Goal: Task Accomplishment & Management: Use online tool/utility

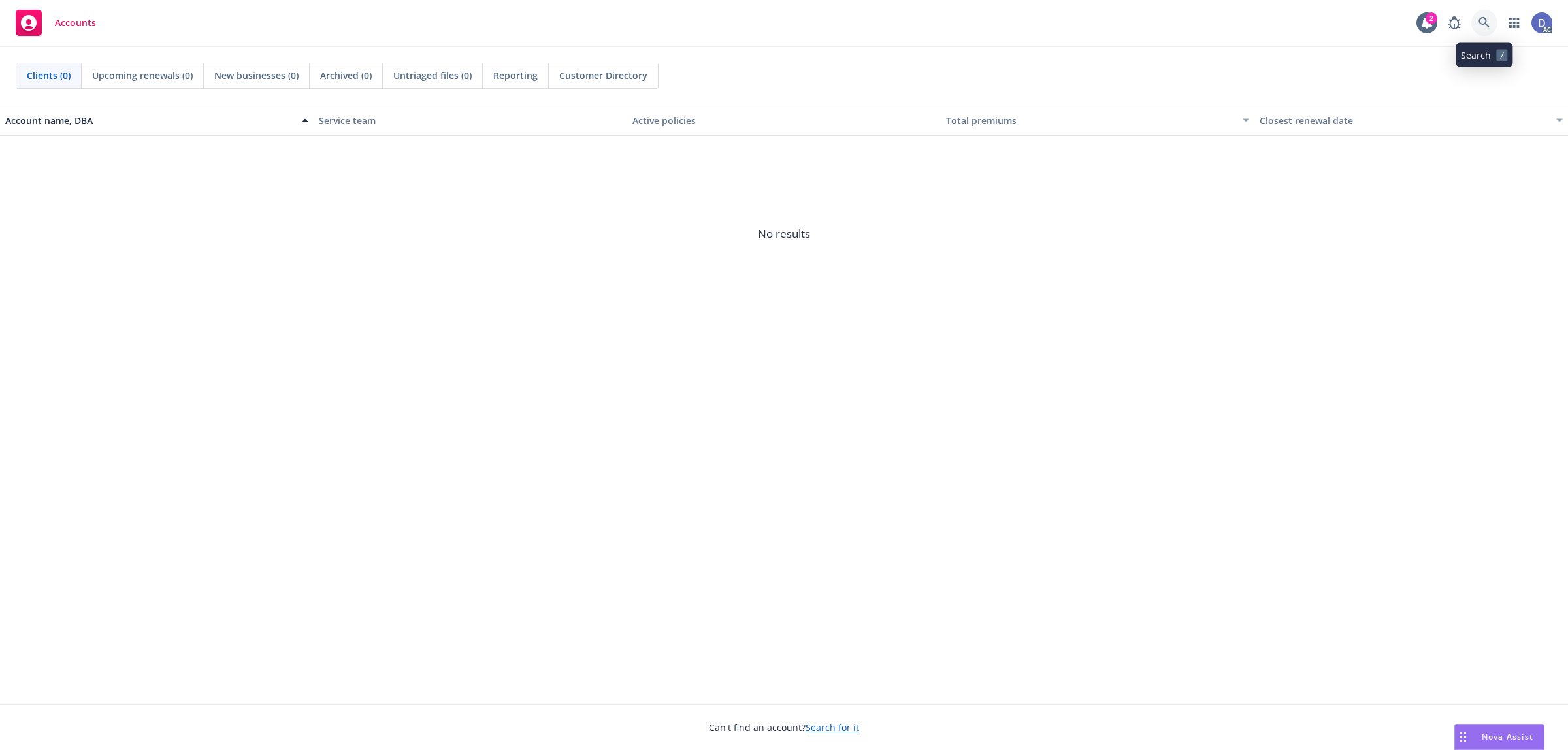
click at [1487, 27] on icon at bounding box center [1484, 23] width 12 height 12
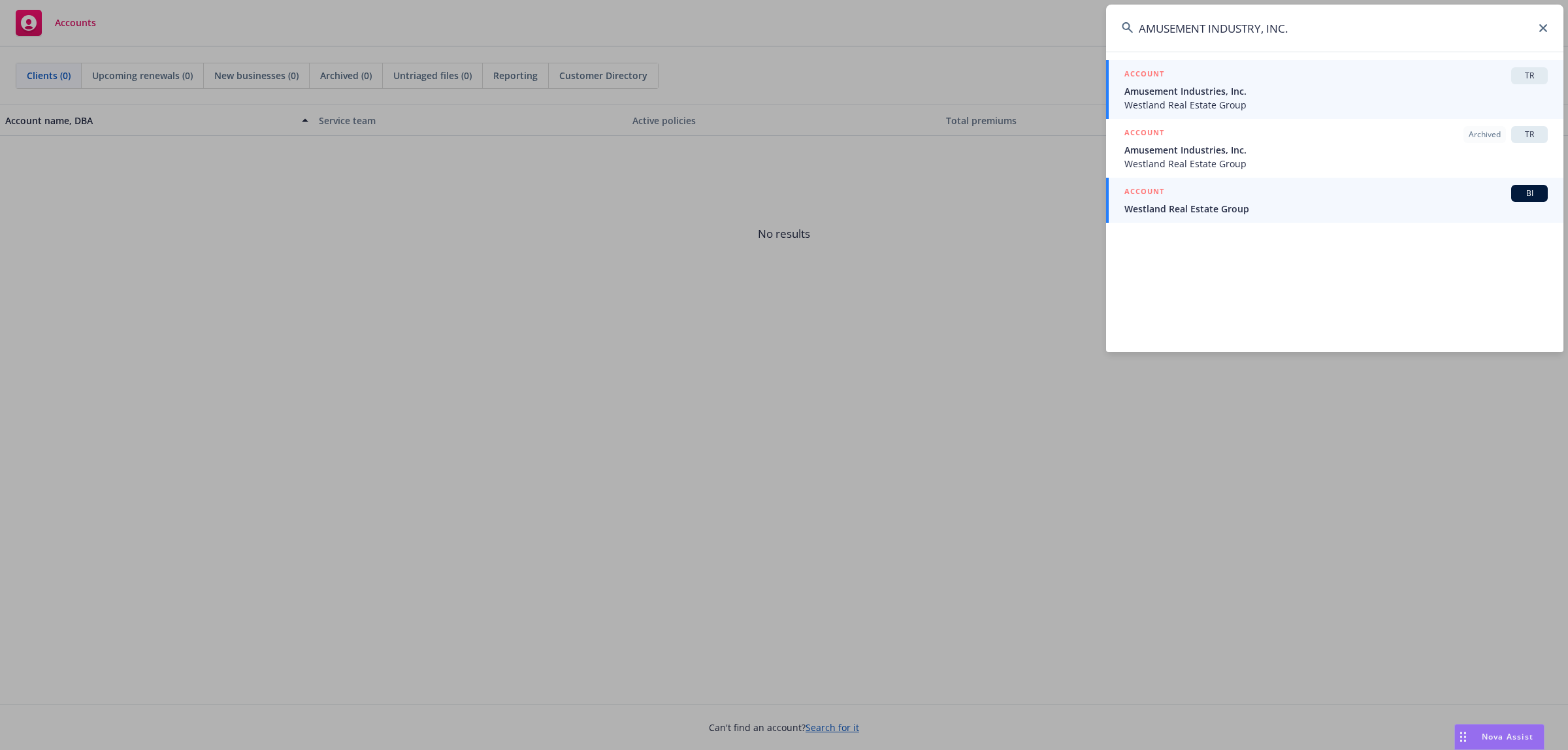
type input "AMUSEMENT INDUSTRY, INC."
click at [1344, 195] on div "ACCOUNT BI" at bounding box center [1336, 193] width 424 height 17
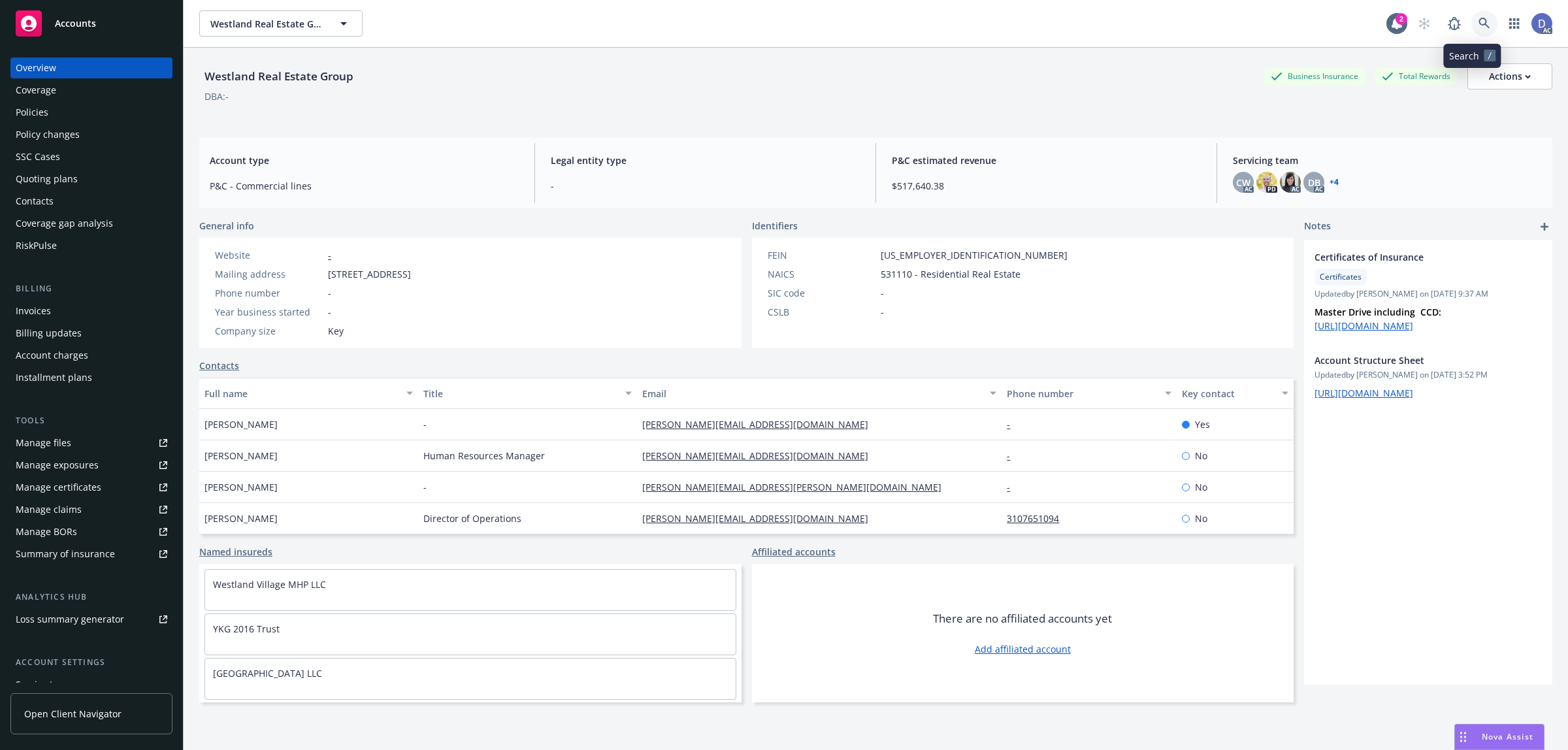
click at [1478, 24] on link at bounding box center [1484, 23] width 26 height 26
click at [59, 119] on div "Policies" at bounding box center [91, 113] width 152 height 21
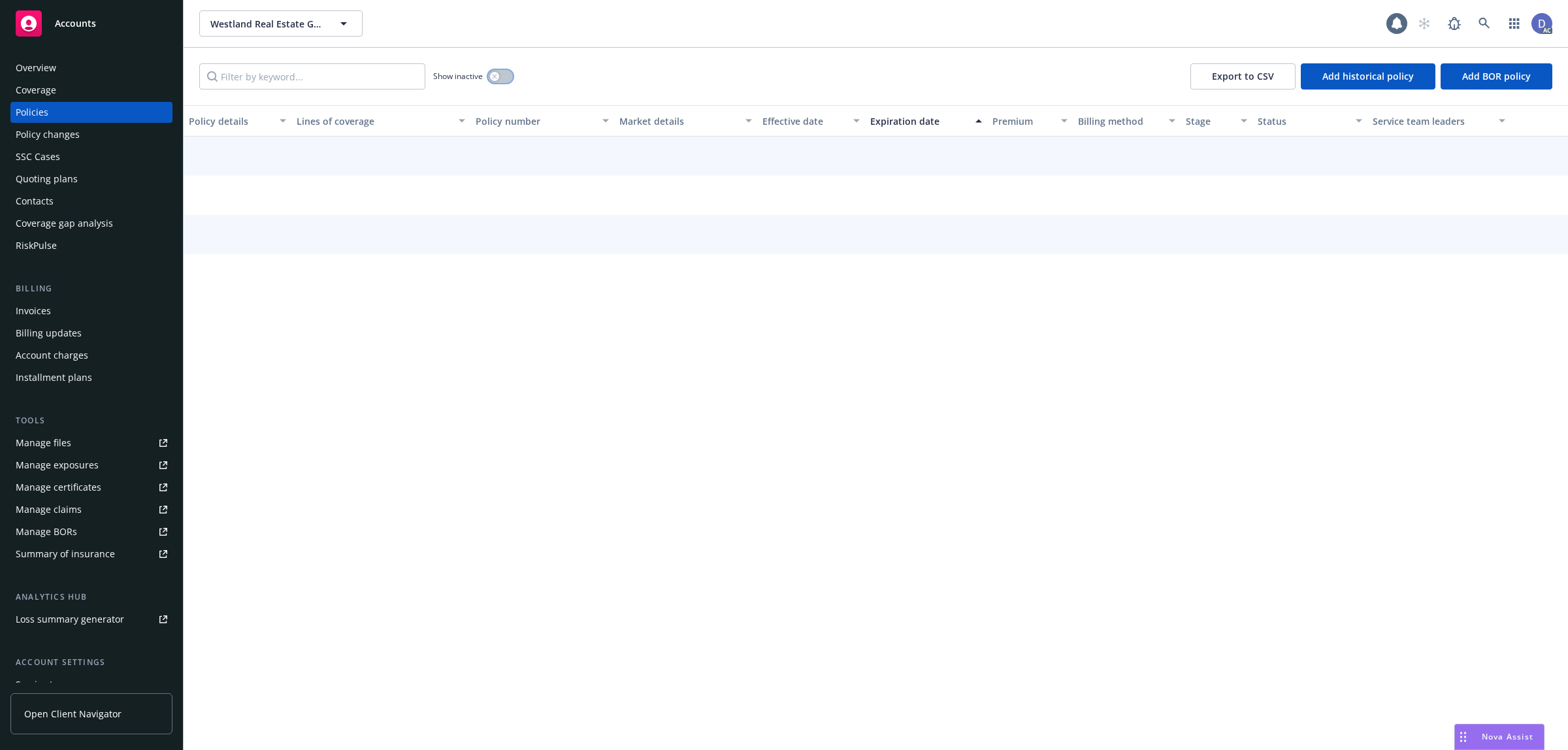
click at [501, 76] on button "button" at bounding box center [501, 76] width 25 height 13
click at [384, 67] on input "Filter by keyword..." at bounding box center [312, 76] width 226 height 26
paste input "0001722499-029-001"
click at [384, 67] on input "0001722499-029-001" at bounding box center [312, 76] width 226 height 26
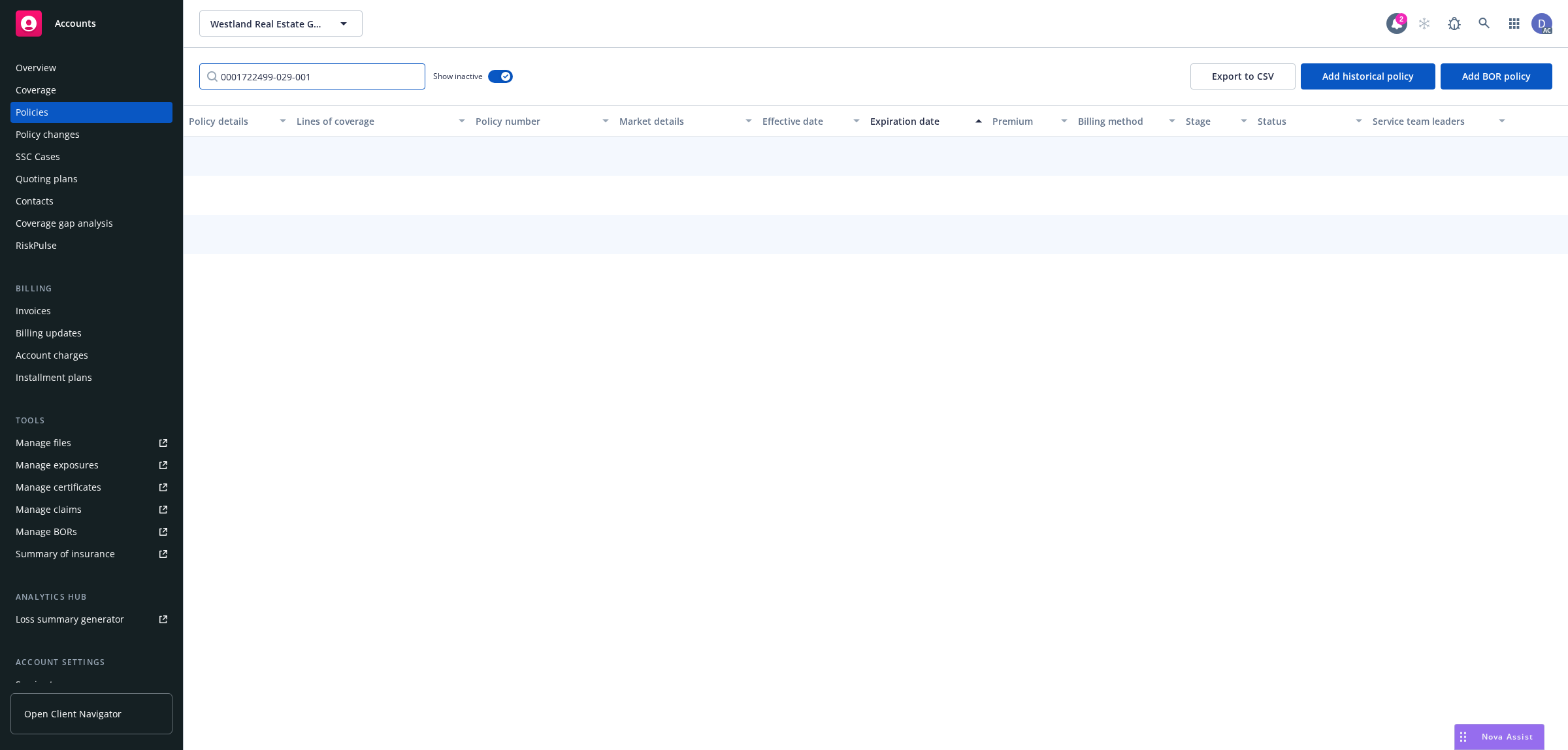
click at [384, 67] on input "0001722499-029-001" at bounding box center [312, 76] width 226 height 26
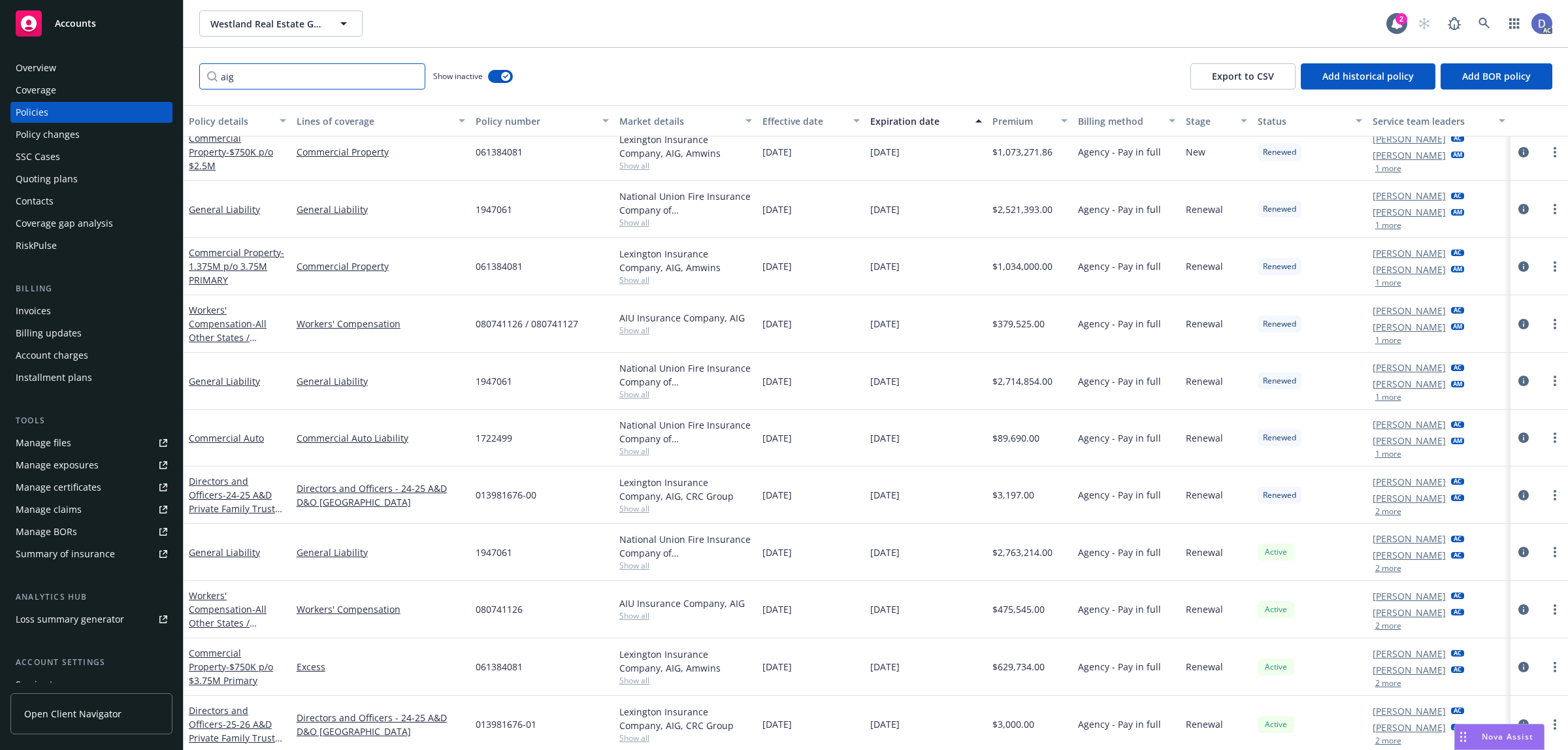
scroll to position [648, 0]
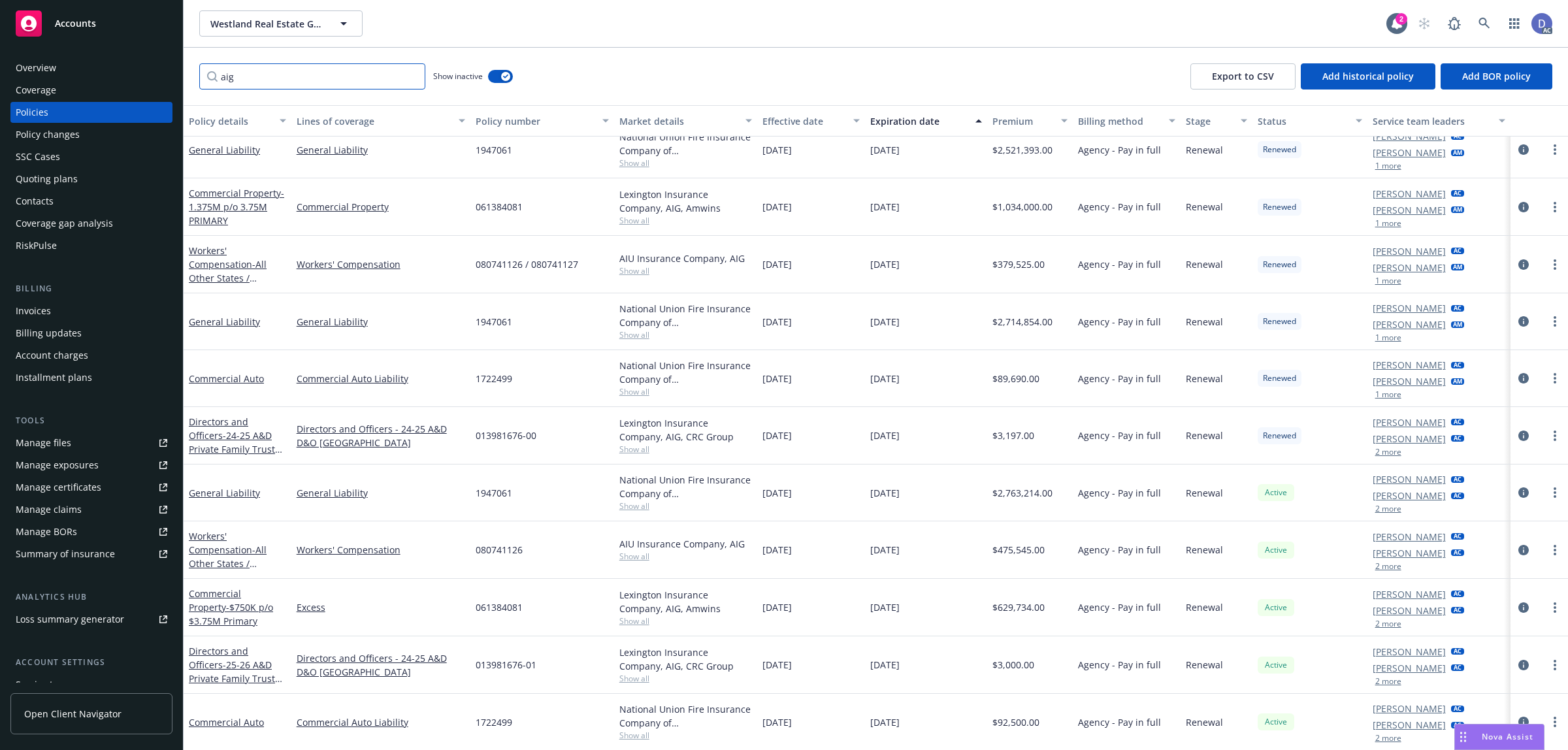
click at [350, 77] on input "aig" at bounding box center [312, 76] width 226 height 26
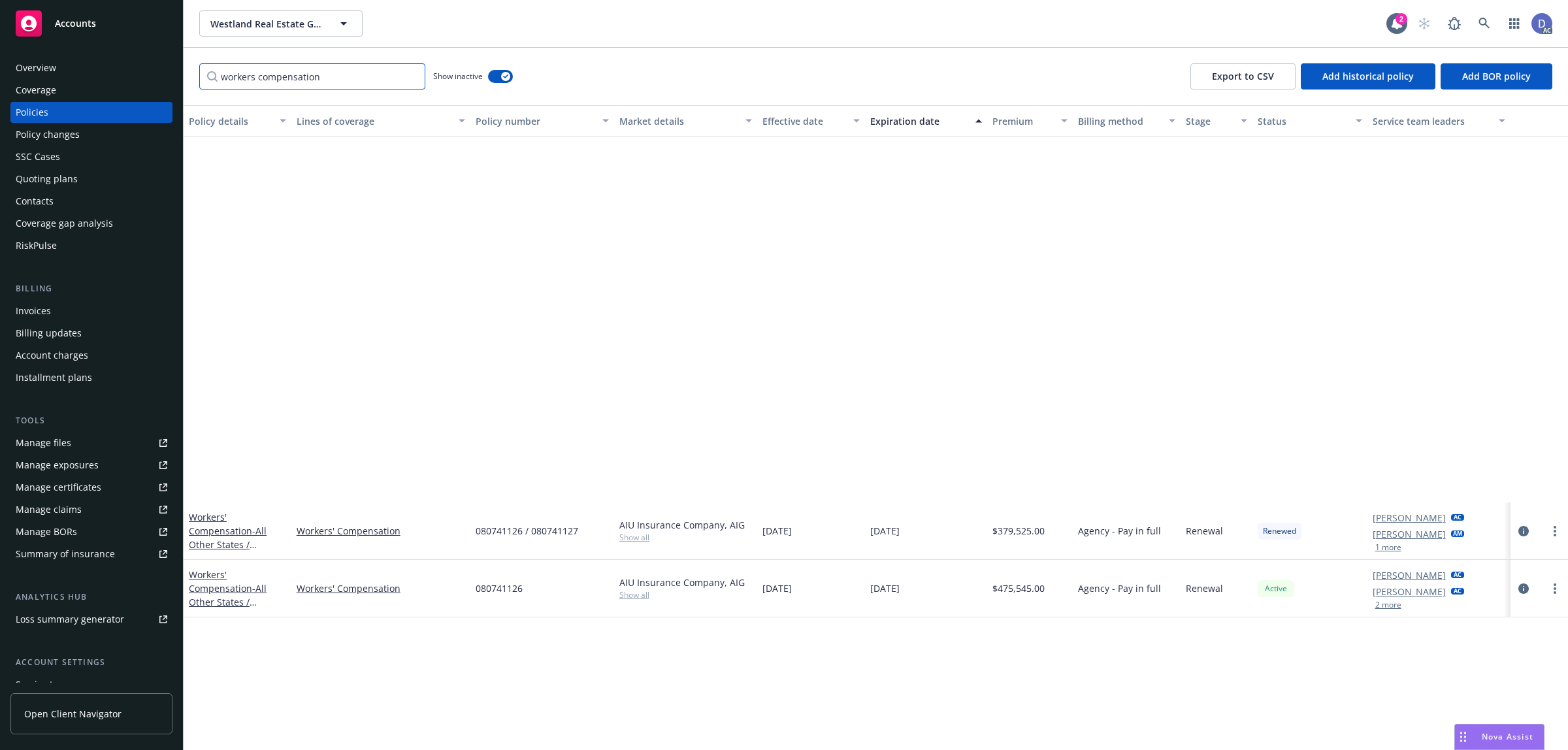
type input "workers compensation"
copy span "080741126 / 080741127"
drag, startPoint x: 584, startPoint y: 529, endPoint x: 477, endPoint y: 543, distance: 107.9
click at [477, 543] on div "080741126 / 080741127" at bounding box center [542, 531] width 144 height 58
click at [64, 508] on div "Manage claims" at bounding box center [48, 509] width 66 height 21
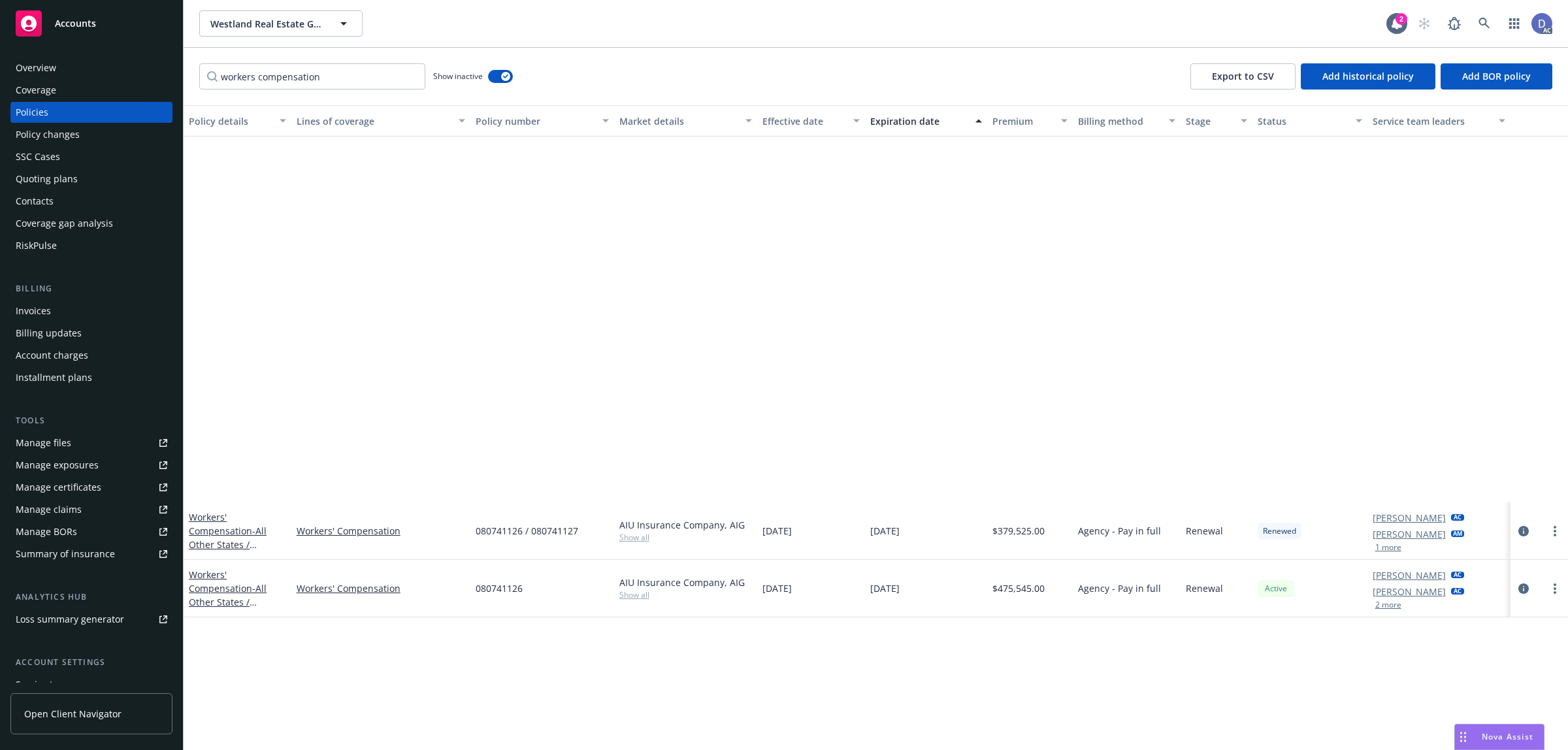
click at [687, 524] on div "AIU Insurance Company, AIG" at bounding box center [686, 525] width 133 height 14
copy div "AIU Insurance Company, AIG"
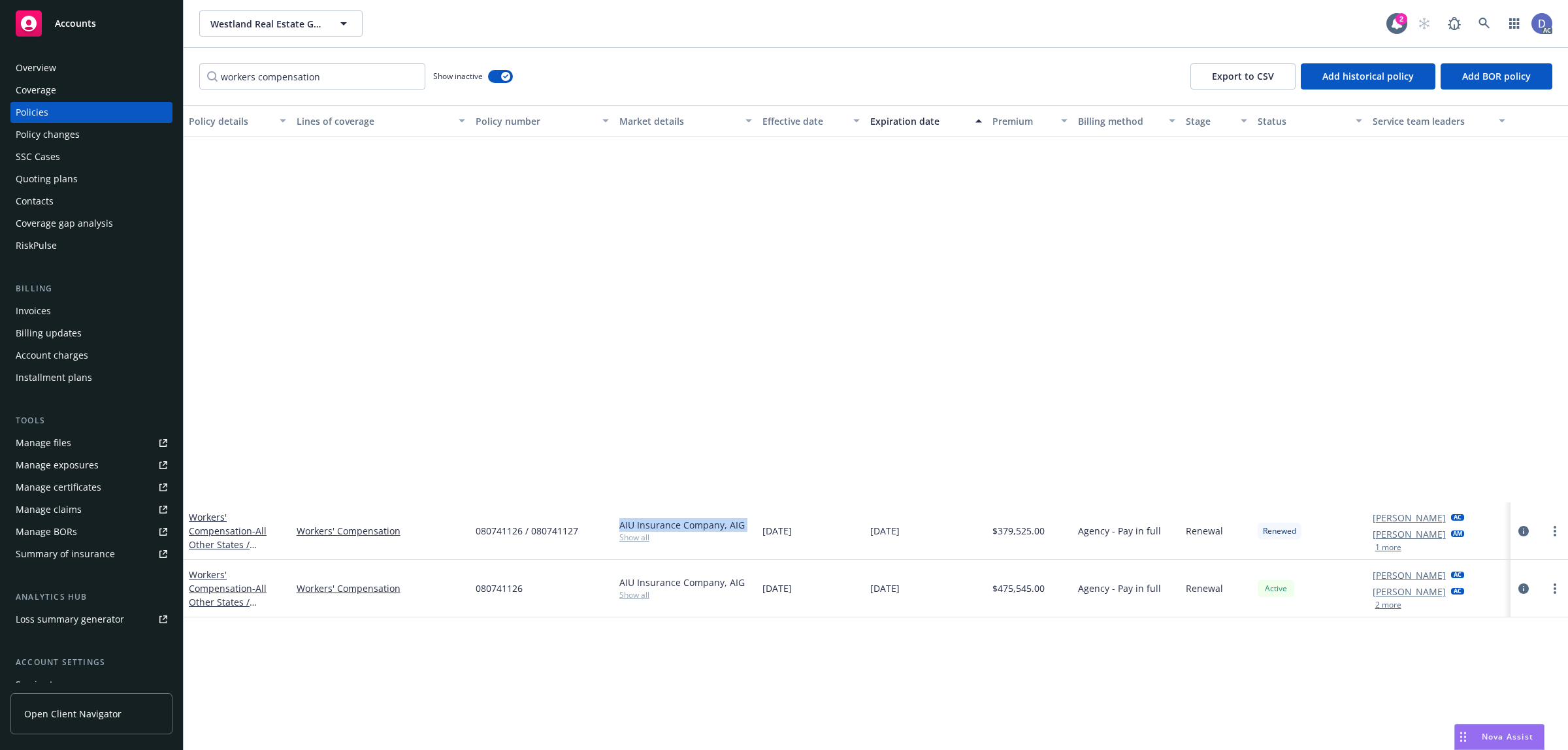
click at [53, 70] on div "Overview" at bounding box center [36, 68] width 41 height 21
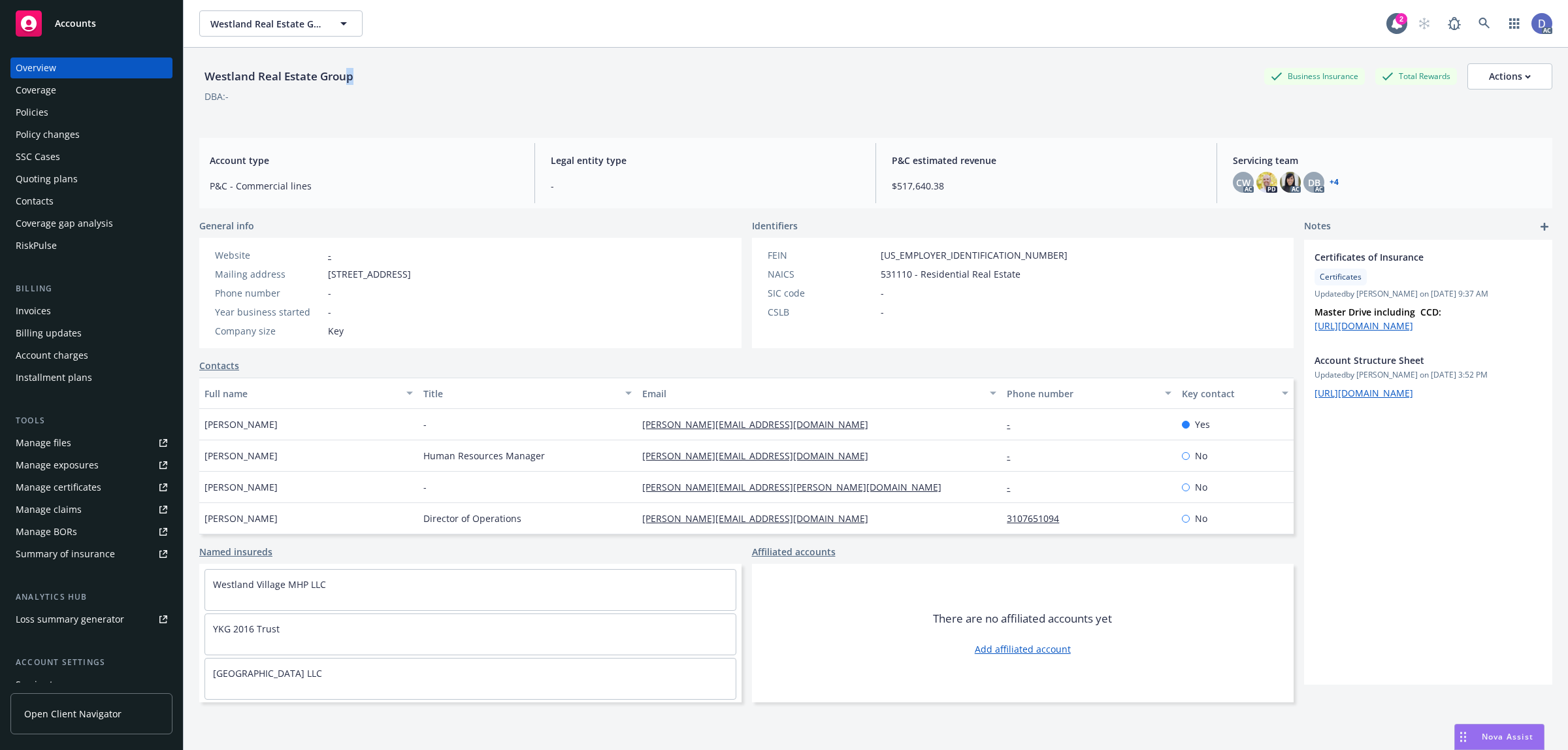
click at [351, 80] on div "Westland Real Estate Group" at bounding box center [278, 76] width 159 height 17
click at [355, 80] on div "Westland Real Estate Group" at bounding box center [278, 76] width 159 height 17
drag, startPoint x: 356, startPoint y: 80, endPoint x: 204, endPoint y: 81, distance: 152.0
click at [204, 81] on div "Westland Real Estate Group" at bounding box center [278, 76] width 159 height 17
click at [313, 64] on div "Westland Real Estate Group" at bounding box center [278, 76] width 159 height 26
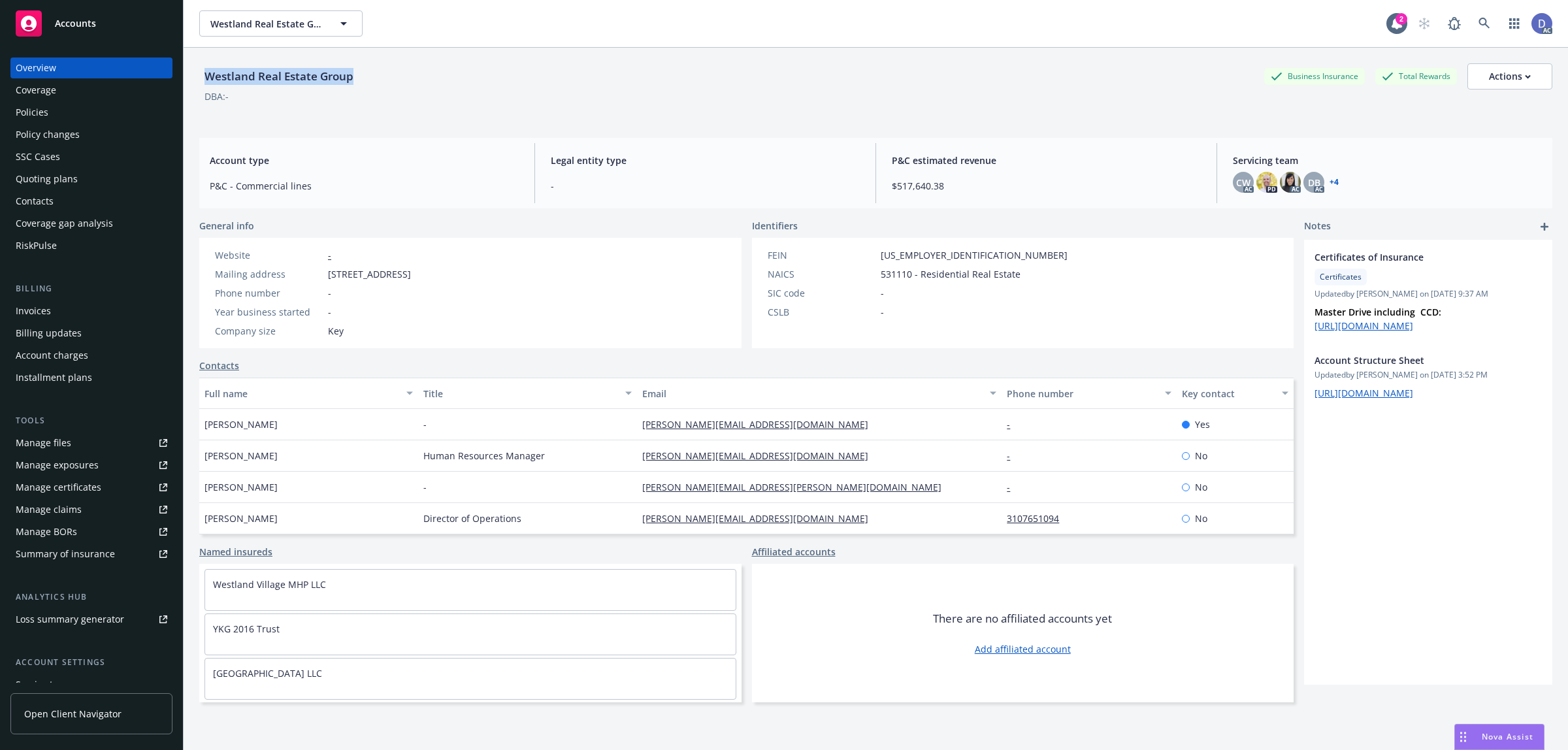
copy div "Westland Real Estate Group"
drag, startPoint x: 352, startPoint y: 76, endPoint x: 201, endPoint y: 81, distance: 151.1
click at [201, 81] on div "Westland Real Estate Group" at bounding box center [278, 76] width 159 height 17
click at [91, 448] on link "Manage files" at bounding box center [91, 443] width 162 height 21
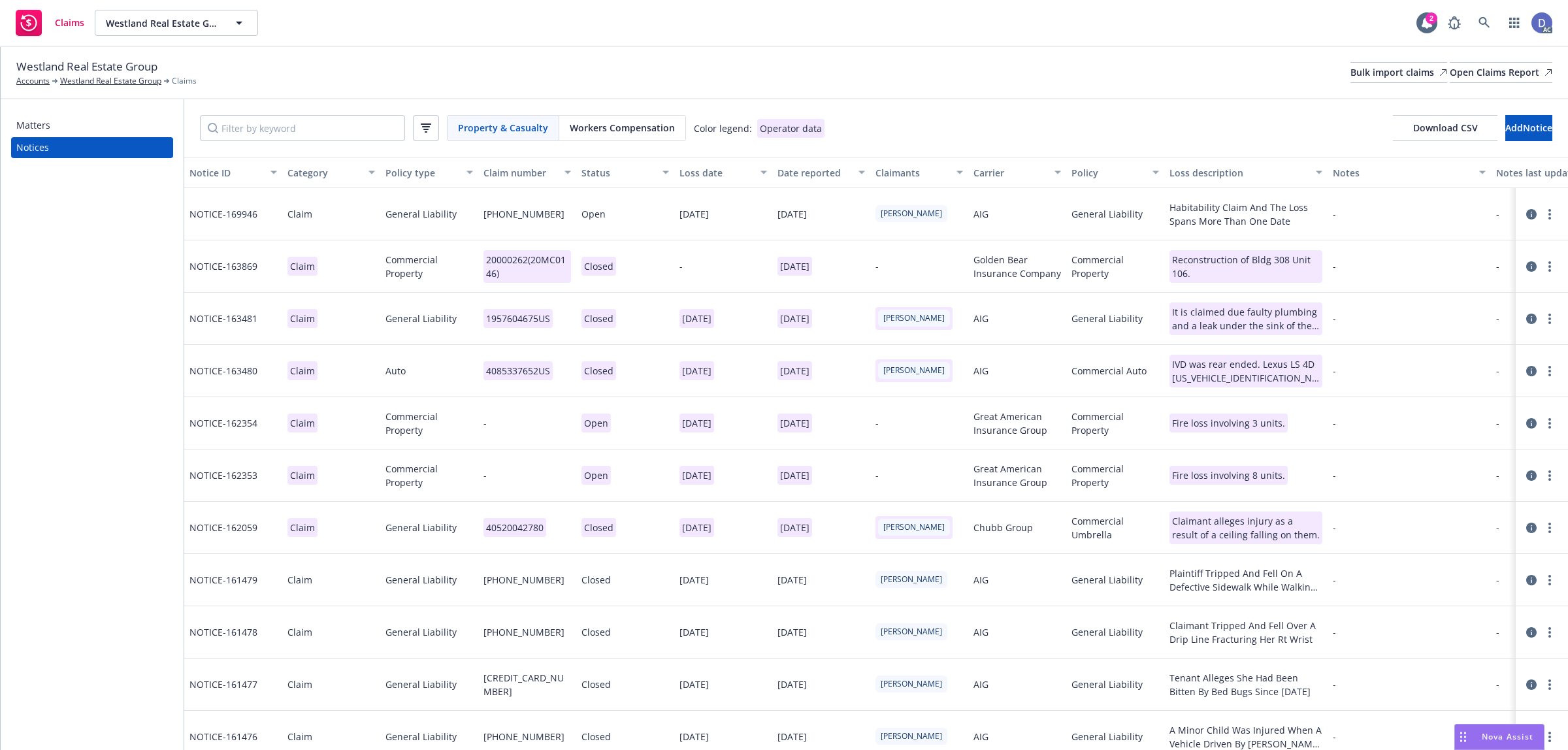
click at [639, 135] on div "Workers Compensation" at bounding box center [622, 128] width 126 height 25
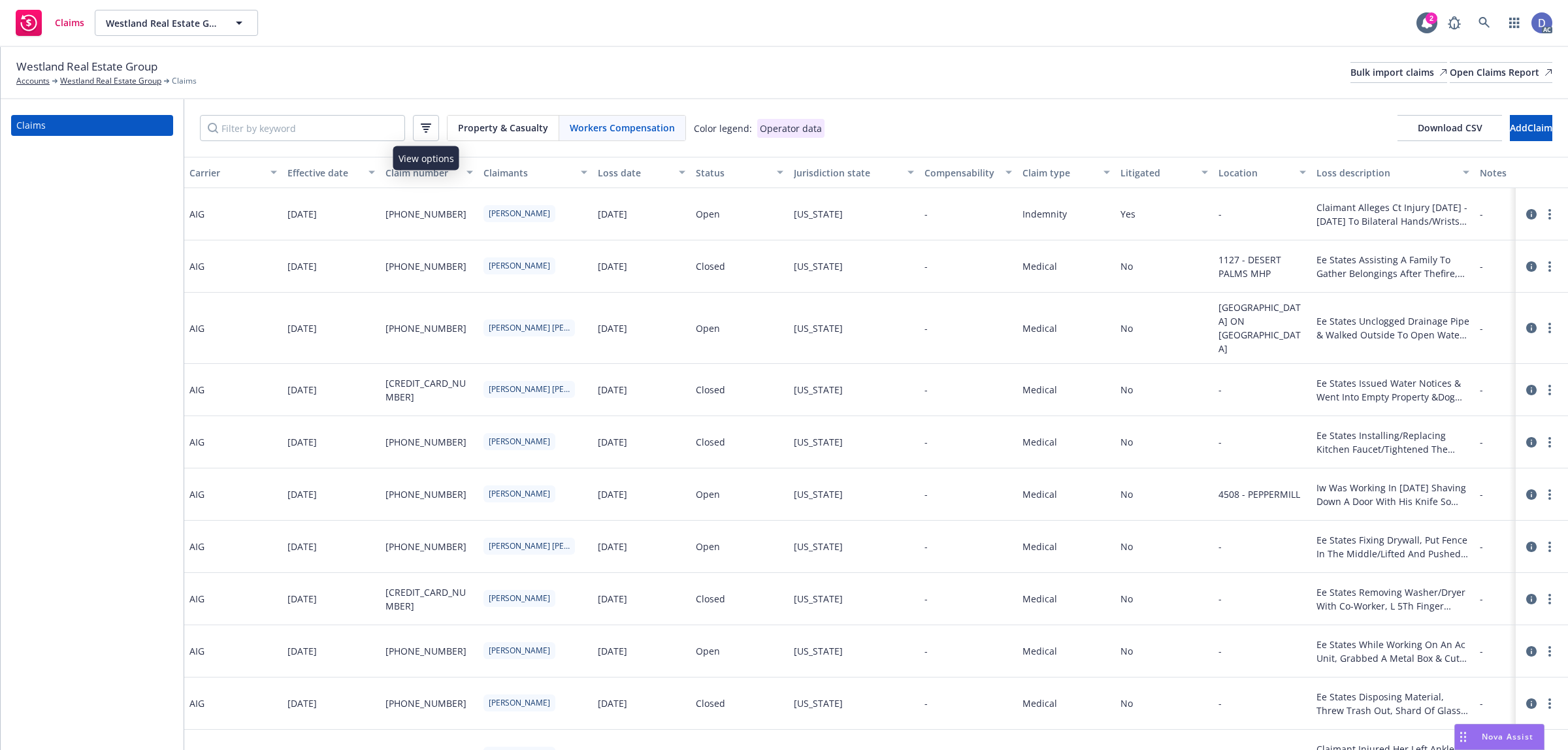
click at [422, 129] on icon "button" at bounding box center [426, 128] width 10 height 9
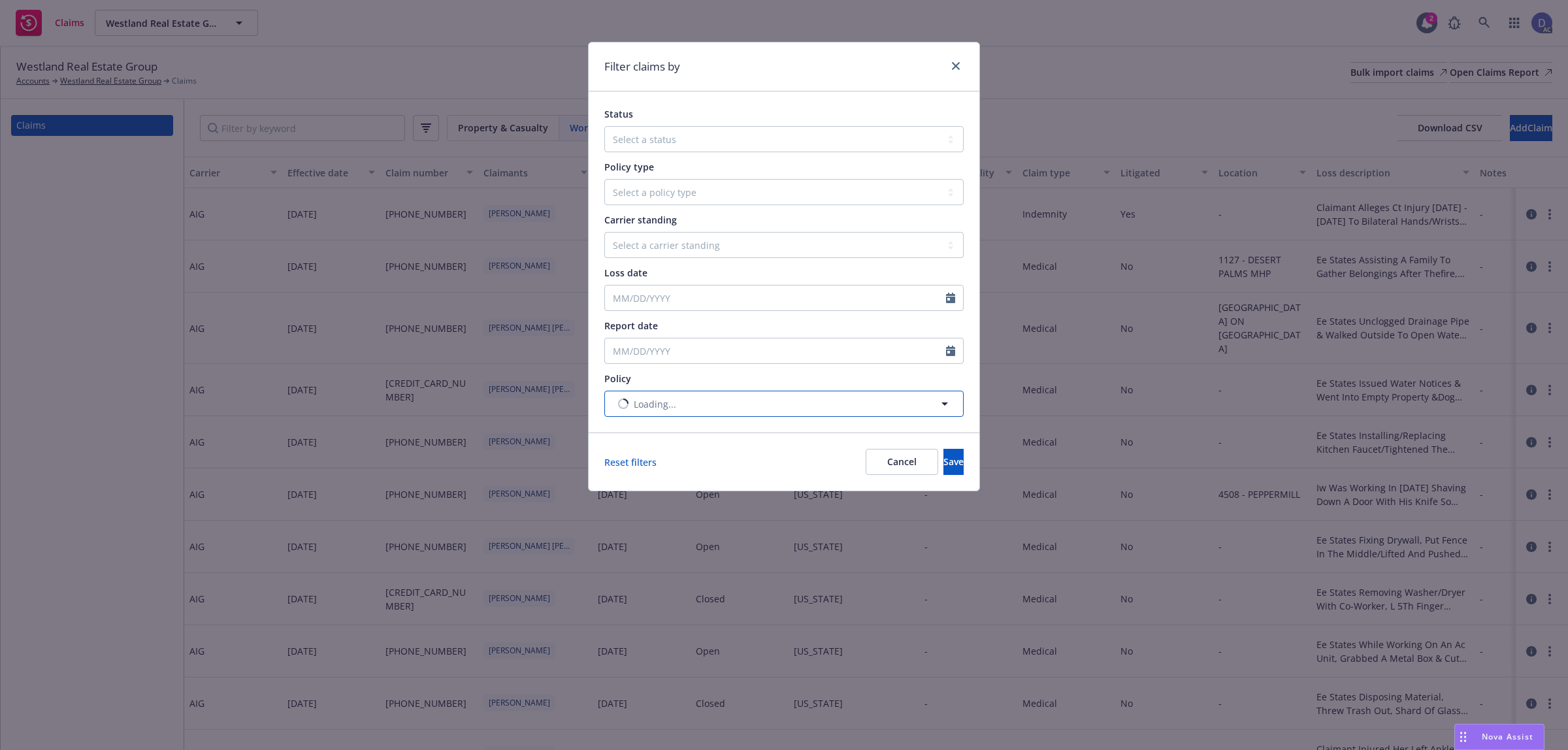
click at [812, 401] on button "Loading..." at bounding box center [784, 403] width 359 height 26
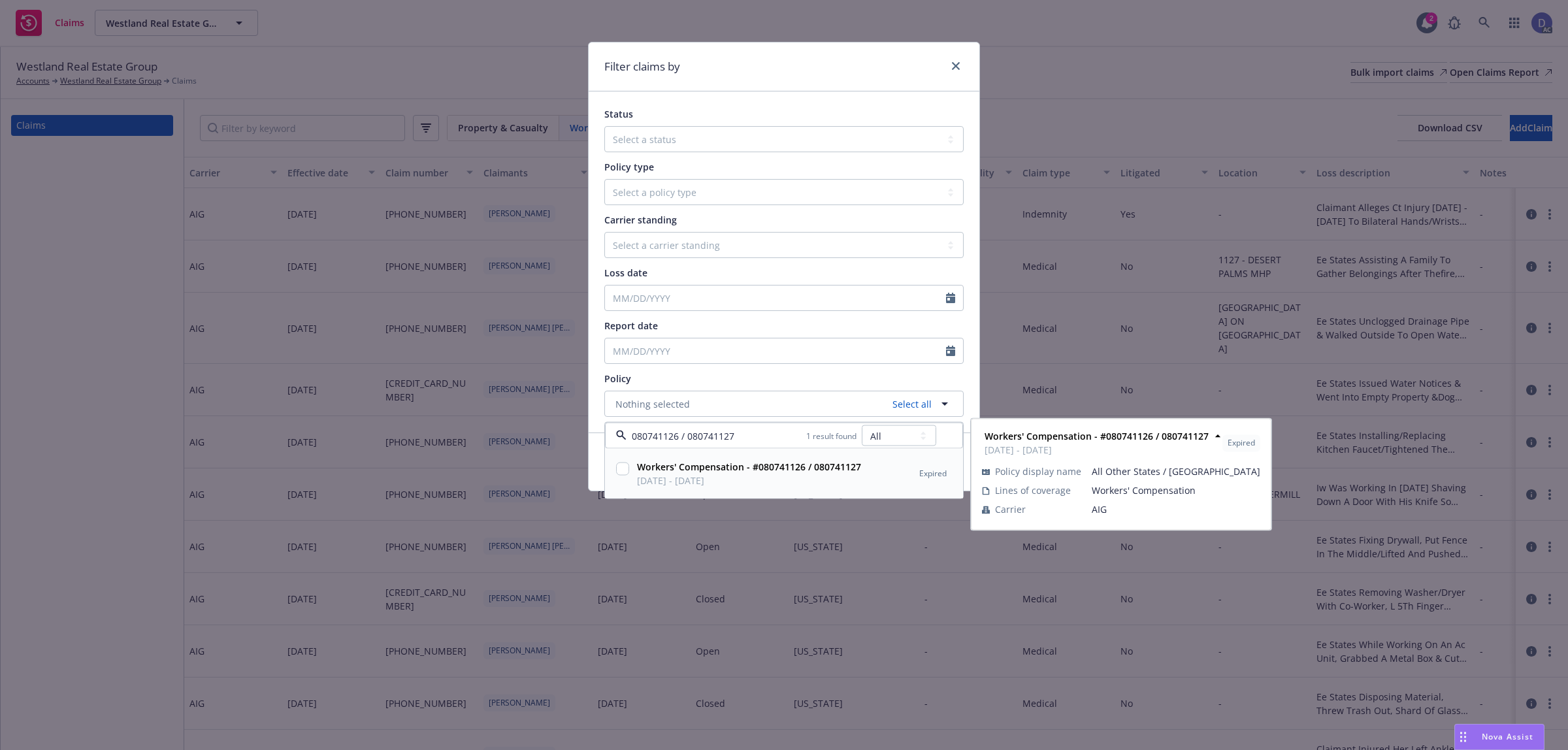
click at [778, 469] on strong "Workers' Compensation - #080741126 / 080741127" at bounding box center [749, 466] width 224 height 13
checkbox input "true"
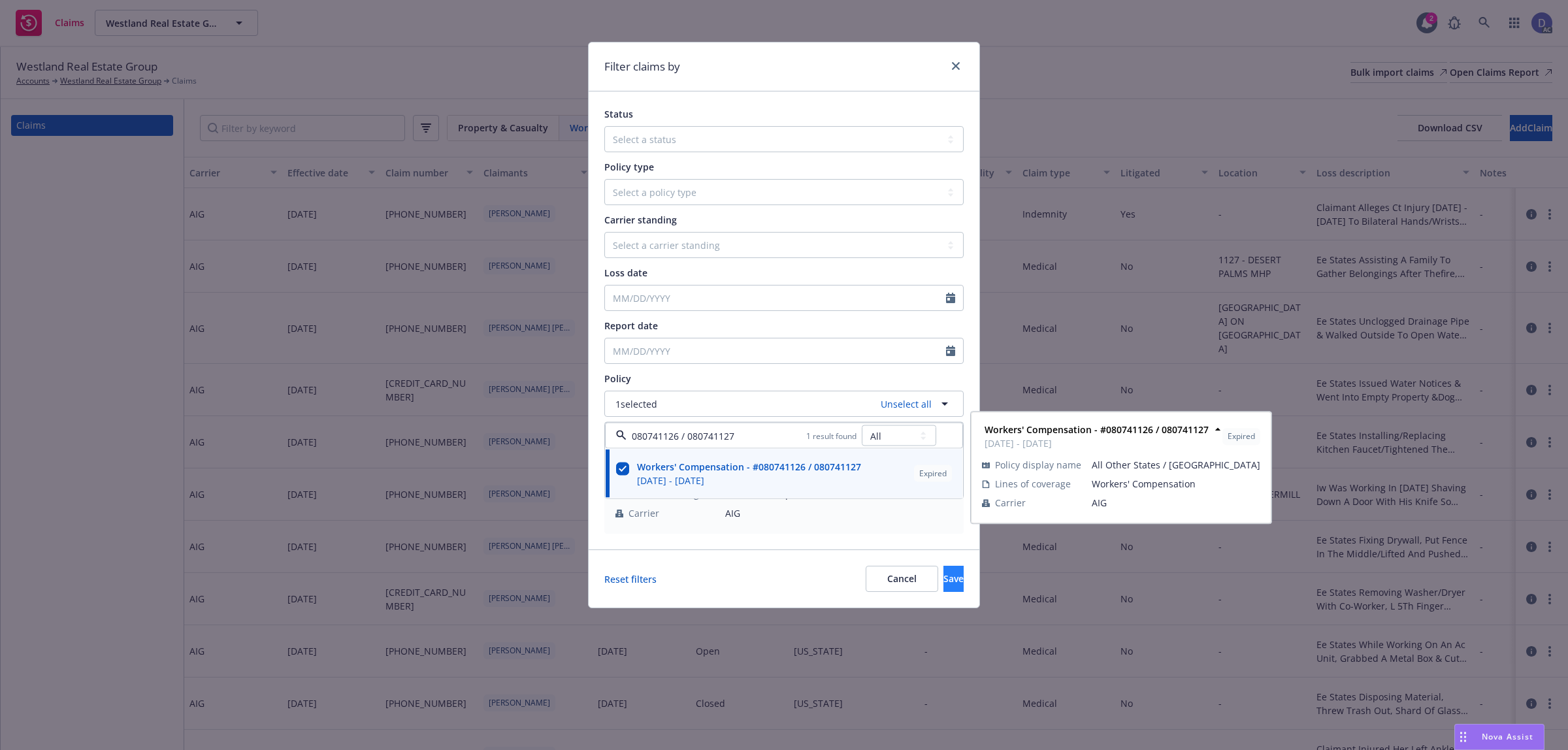
type input "080741126 / 080741127"
click at [944, 581] on span "Save" at bounding box center [953, 578] width 20 height 13
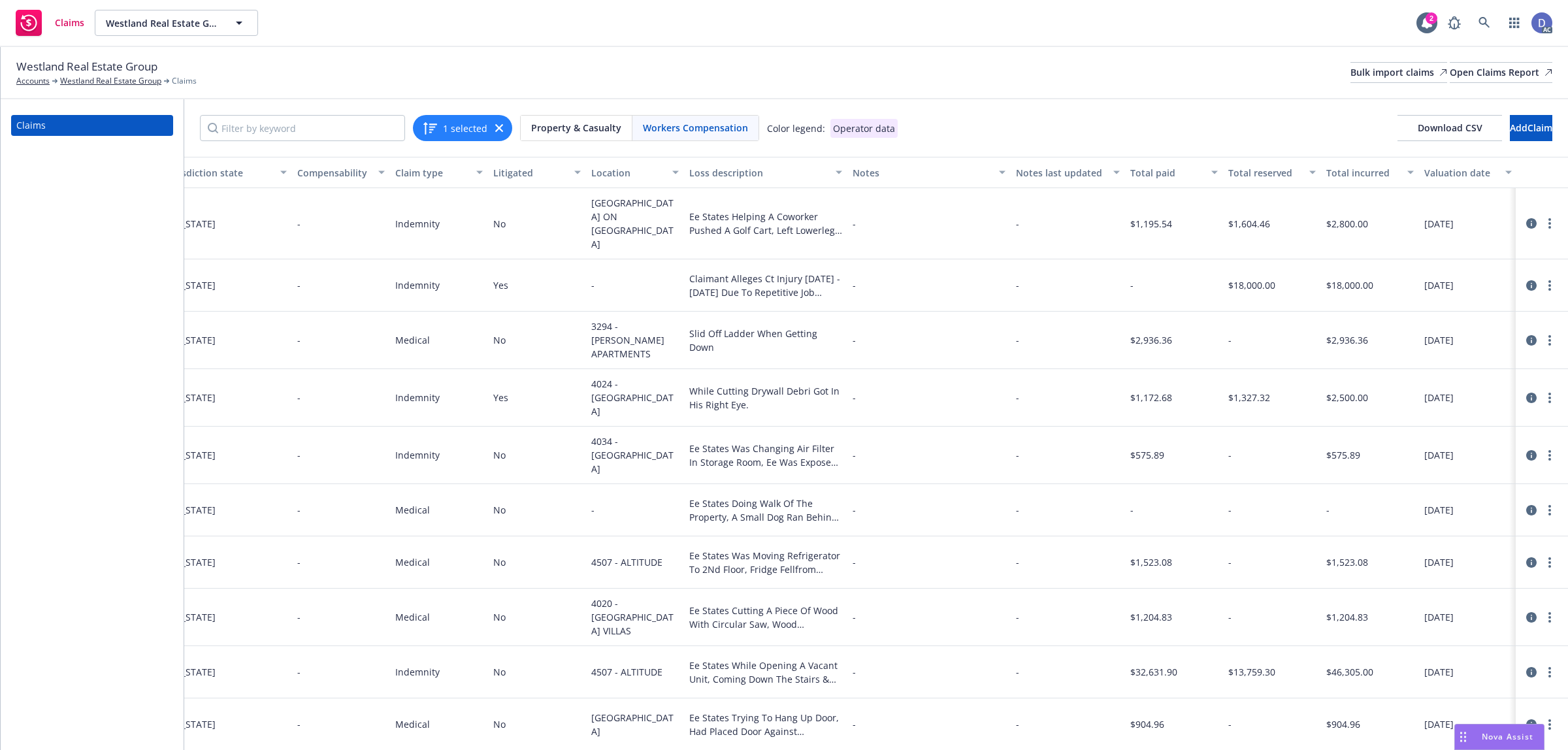
scroll to position [0, 641]
click at [1418, 131] on span "Download CSV" at bounding box center [1449, 127] width 64 height 13
click at [535, 60] on div "Westland Real Estate Group Accounts Westland Real Estate Group Claims Bulk impo…" at bounding box center [784, 73] width 1536 height 29
click at [1474, 30] on link at bounding box center [1484, 22] width 26 height 26
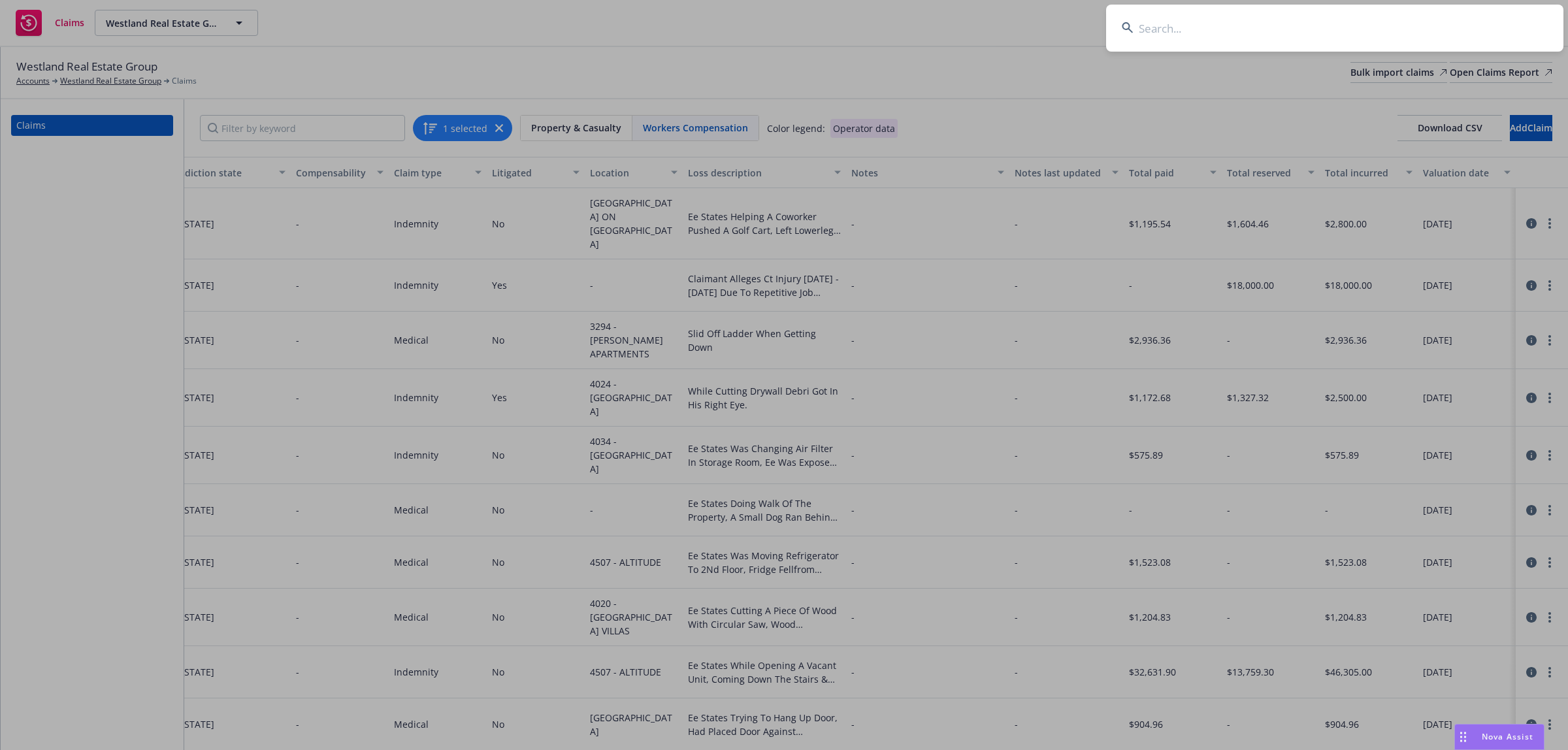
type input "W1C2C3180301"
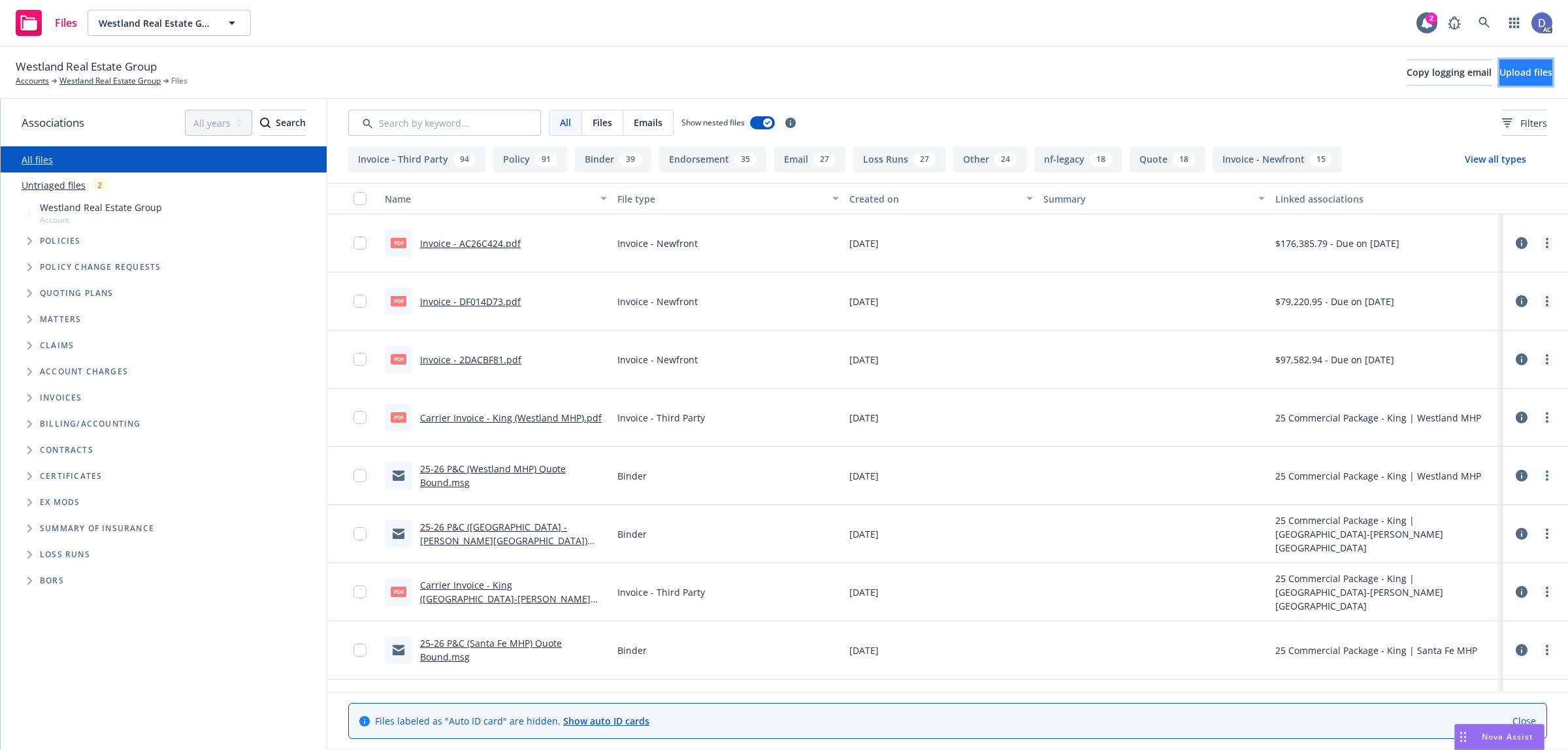
click at [1517, 67] on span "Upload files" at bounding box center [1525, 72] width 53 height 13
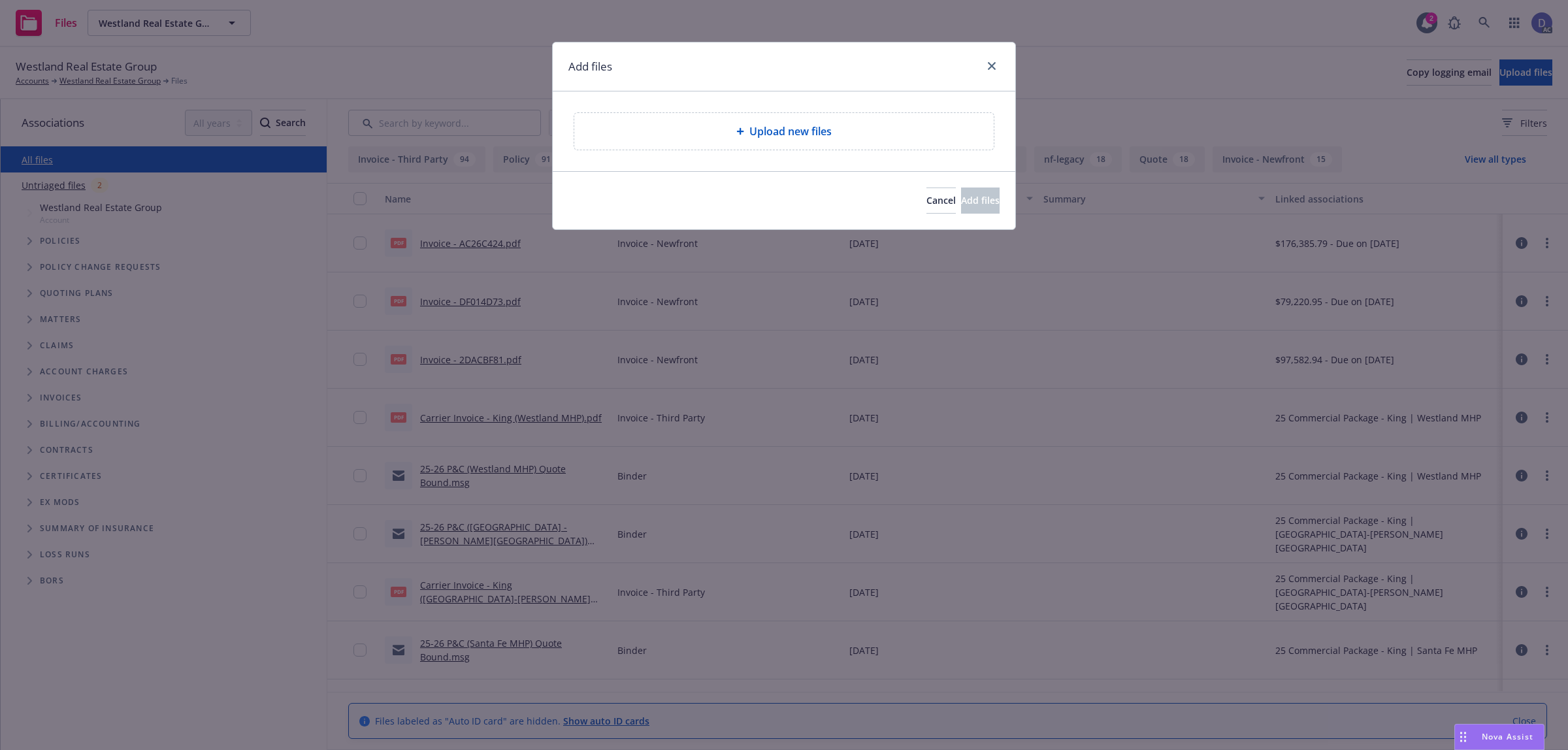
click at [795, 138] on span "Upload new files" at bounding box center [790, 131] width 82 height 16
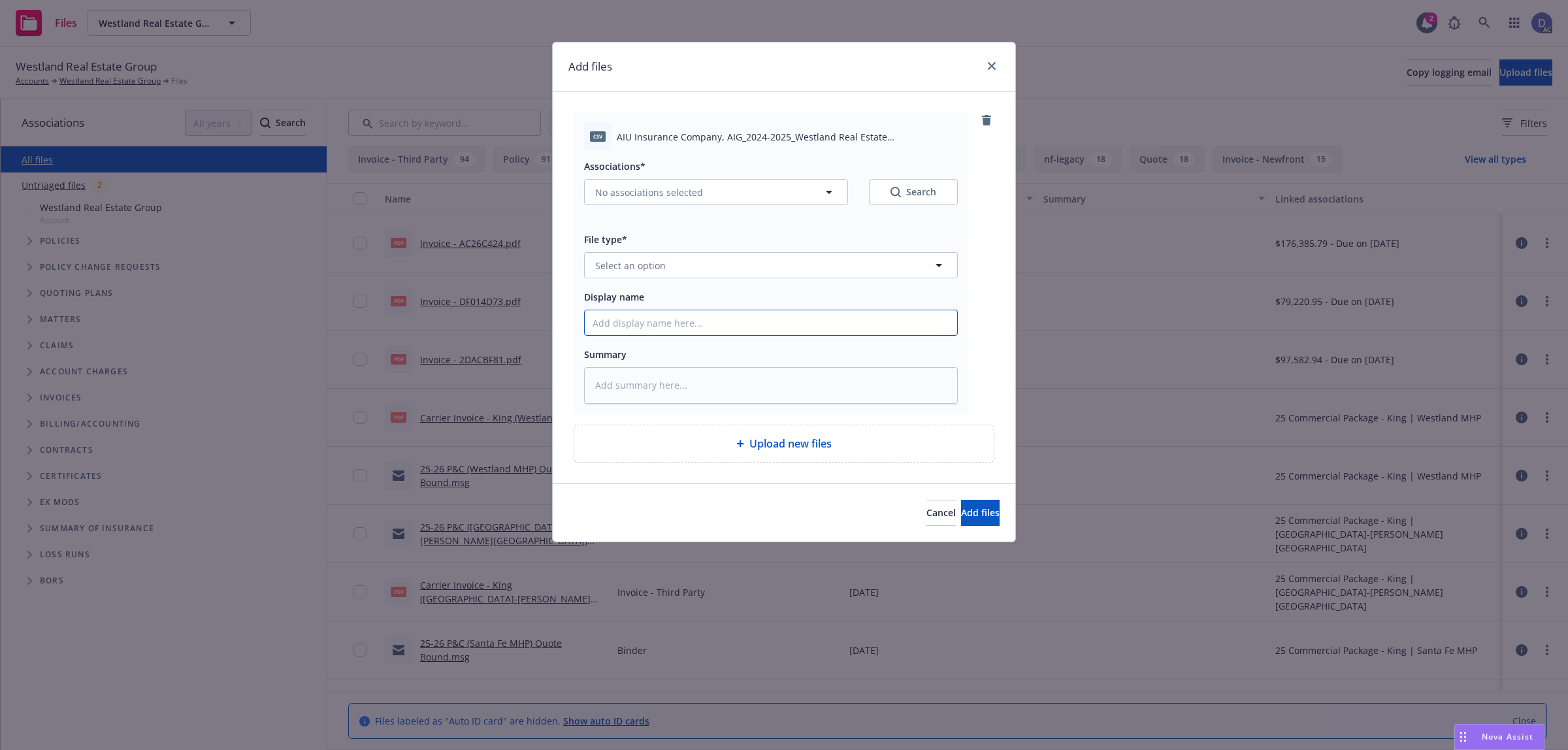
click at [727, 329] on input "Display name" at bounding box center [770, 323] width 373 height 25
paste input "AIU Insurance Company, AIG_2024-2025_Westland Real Estate Group_[DATE]"
type textarea "x"
type input "AIU Insurance Company, AIG_2024-2025_Westland Real Estate Group_[DATE]"
click at [781, 275] on button "Select an option" at bounding box center [771, 264] width 374 height 26
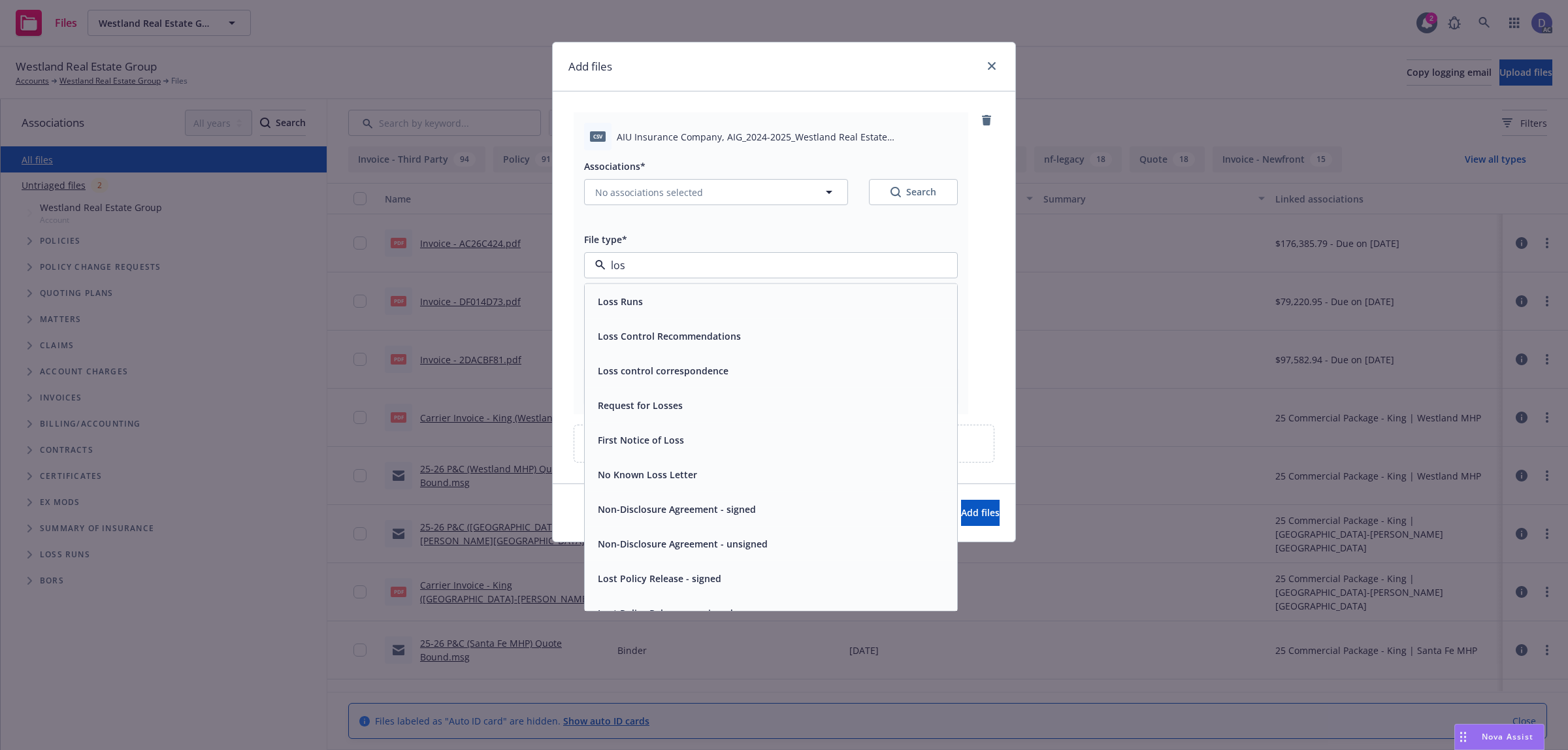
type input "loss"
click at [774, 295] on div "Loss Runs" at bounding box center [771, 301] width 357 height 19
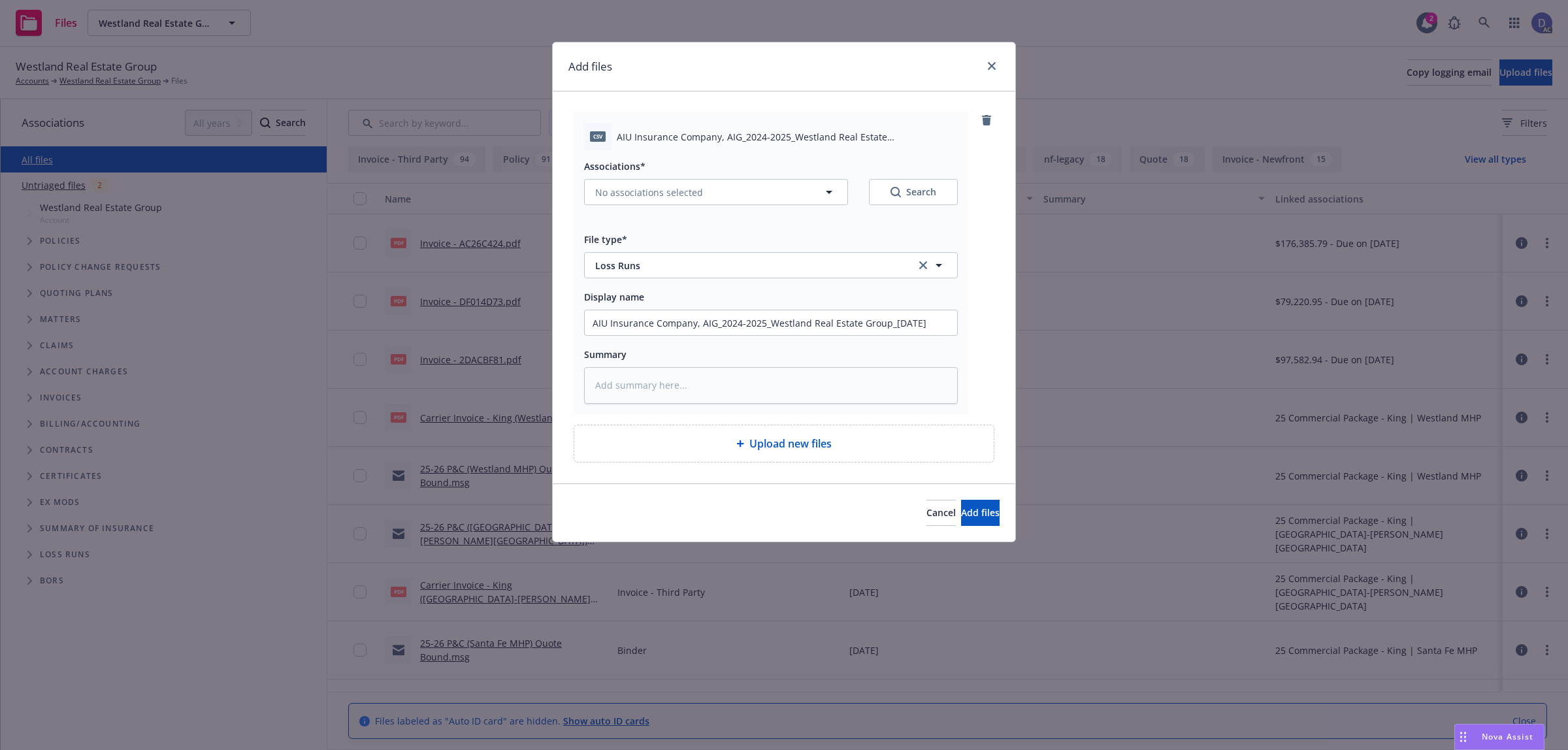
drag, startPoint x: 684, startPoint y: 173, endPoint x: 684, endPoint y: 187, distance: 14.0
click at [684, 173] on div "Associations*" at bounding box center [771, 165] width 374 height 16
click at [688, 198] on span "No associations selected" at bounding box center [650, 192] width 108 height 14
type textarea "x"
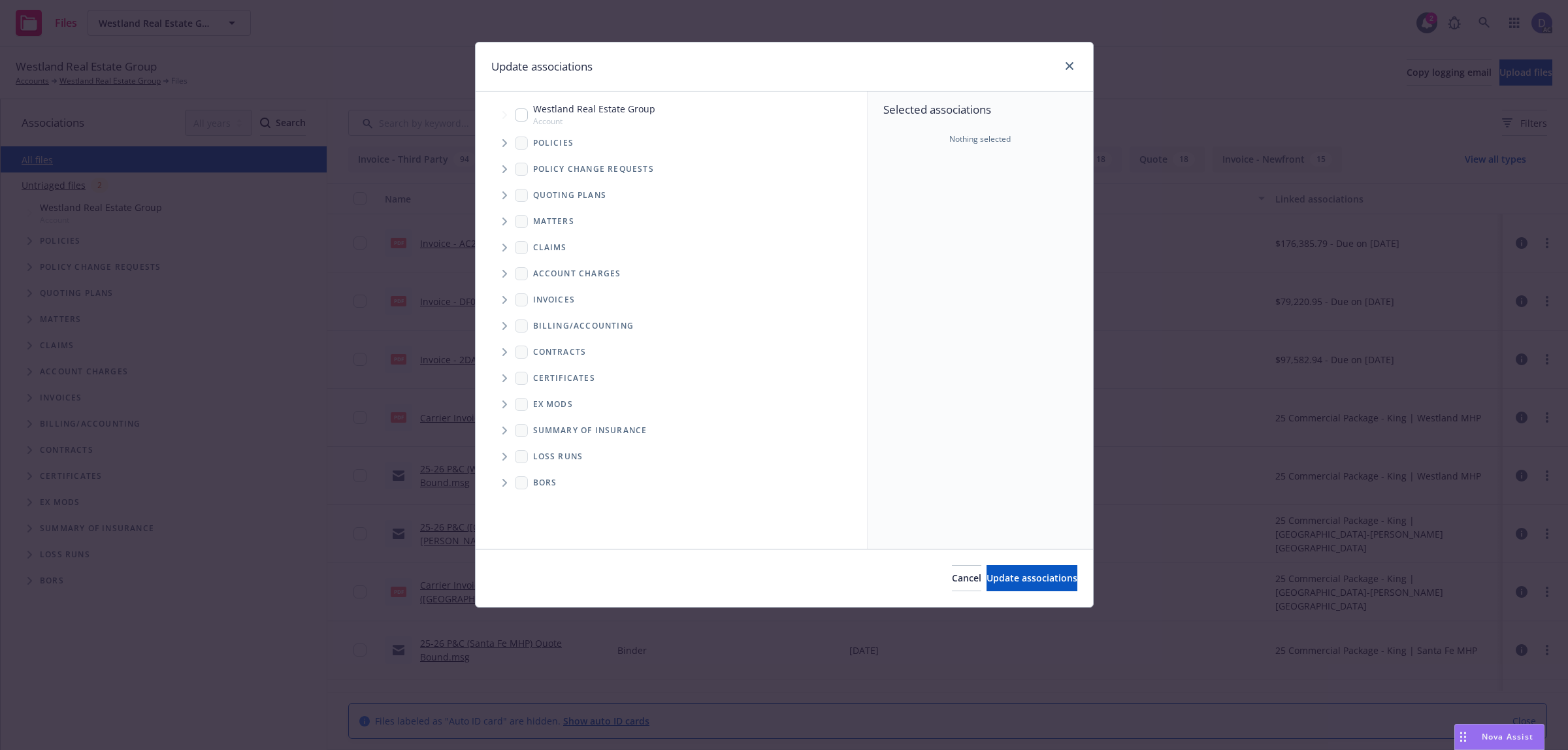
click at [507, 144] on icon "Tree Example" at bounding box center [504, 143] width 4 height 8
click at [869, 187] on div "Selected associations Nothing selected" at bounding box center [980, 319] width 225 height 457
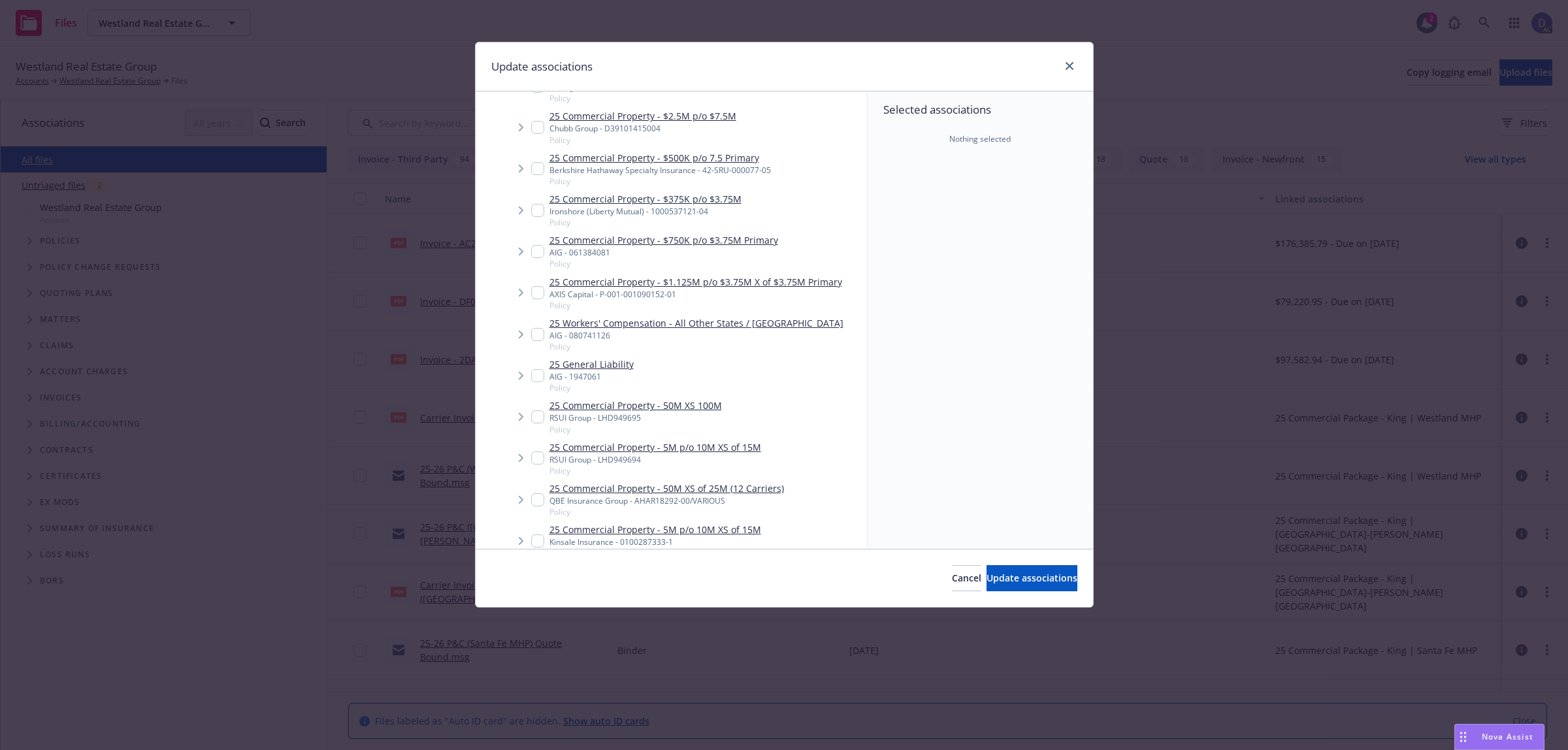
scroll to position [2334, 0]
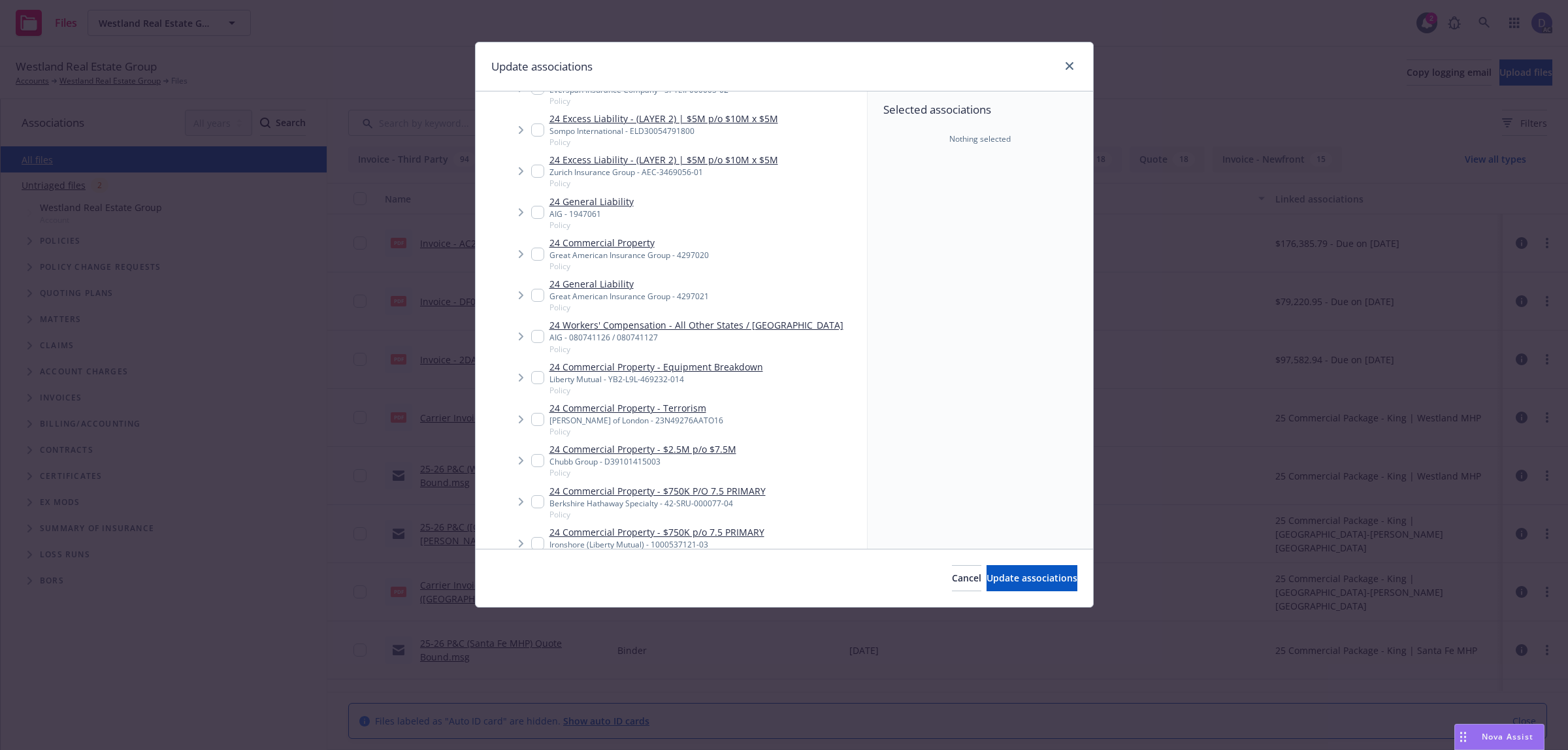
click at [642, 344] on span "Policy" at bounding box center [696, 349] width 294 height 11
checkbox input "true"
click at [987, 575] on button "Update associations" at bounding box center [1032, 577] width 91 height 26
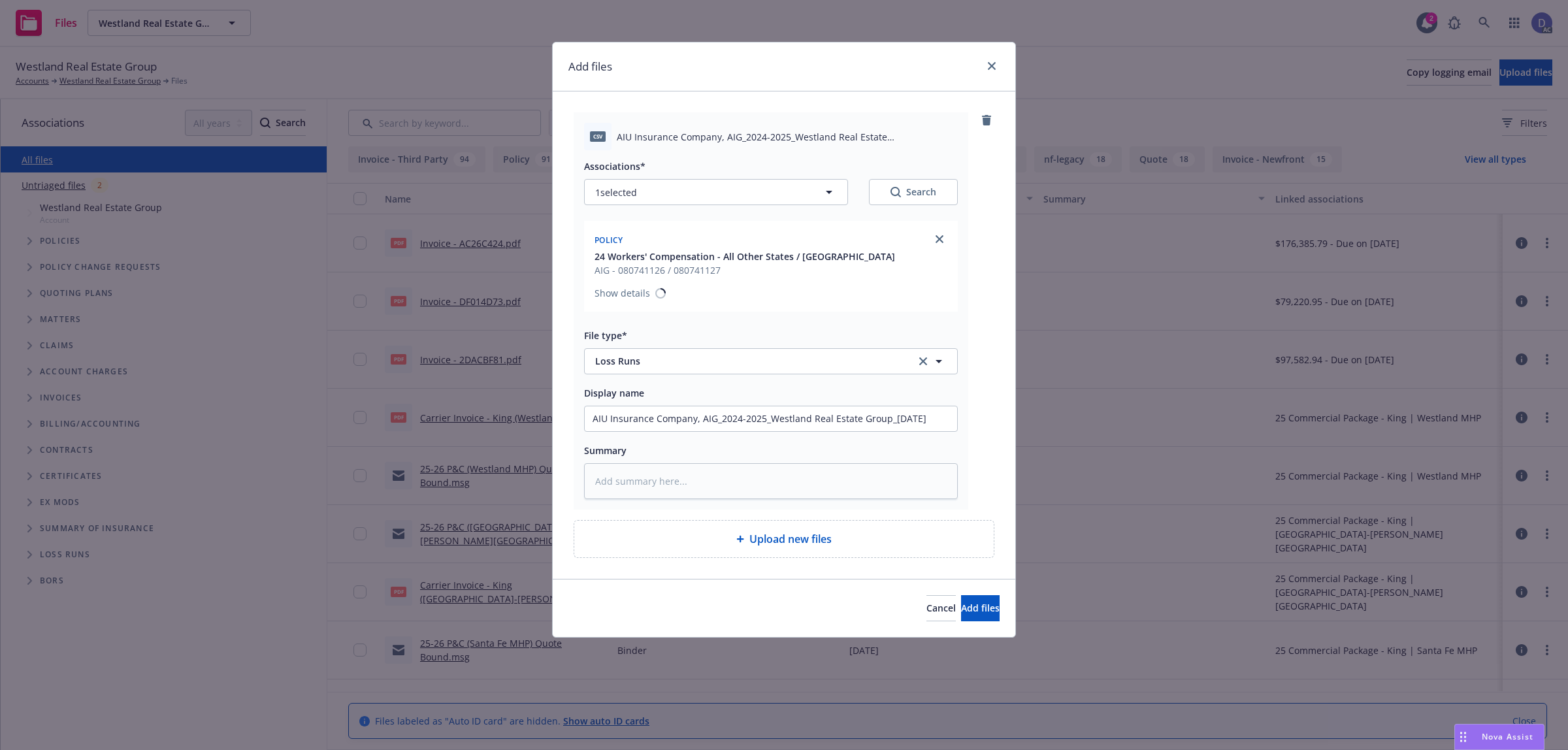
click at [987, 589] on div "Cancel Add files" at bounding box center [784, 608] width 463 height 58
click at [984, 598] on button "Add files" at bounding box center [981, 608] width 39 height 26
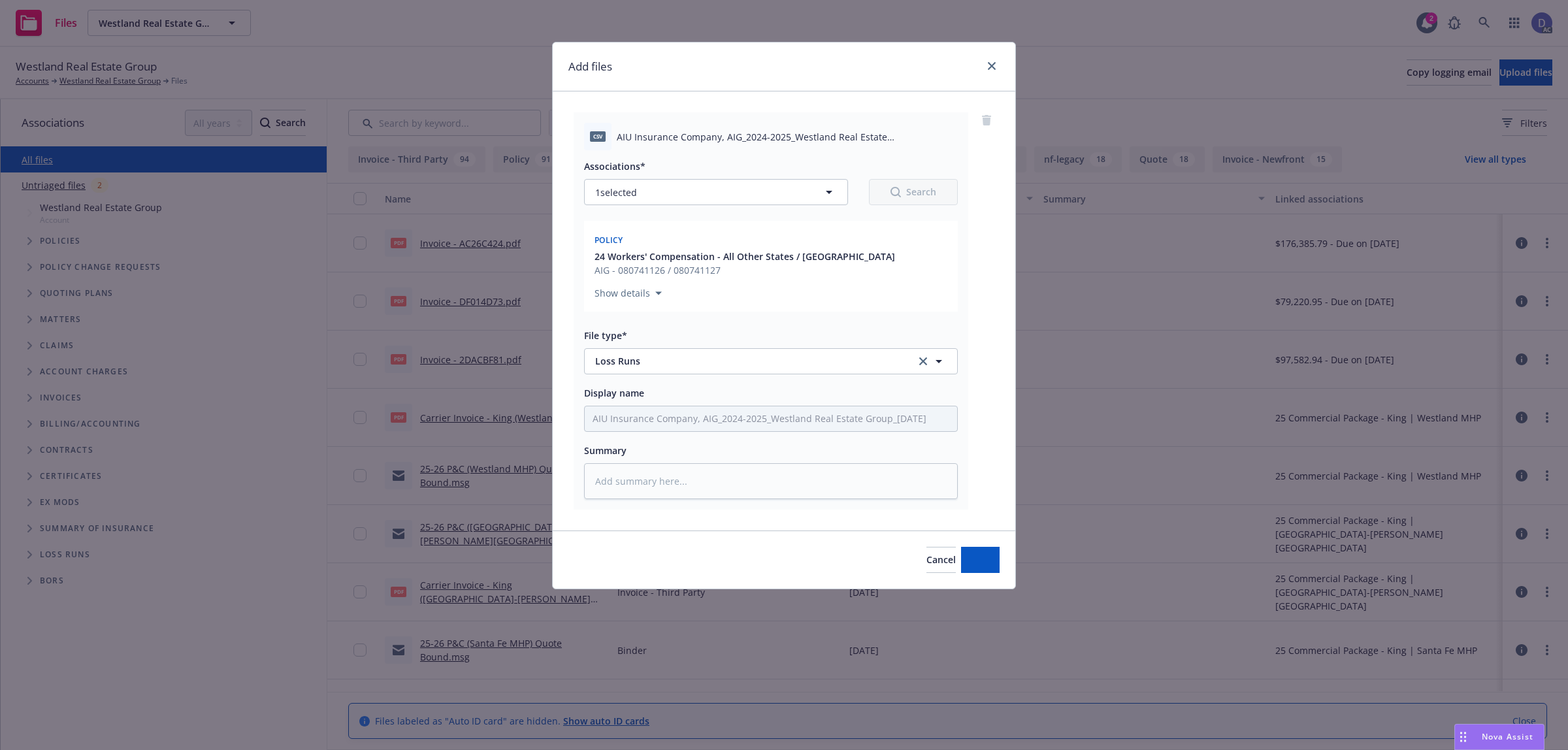
type textarea "x"
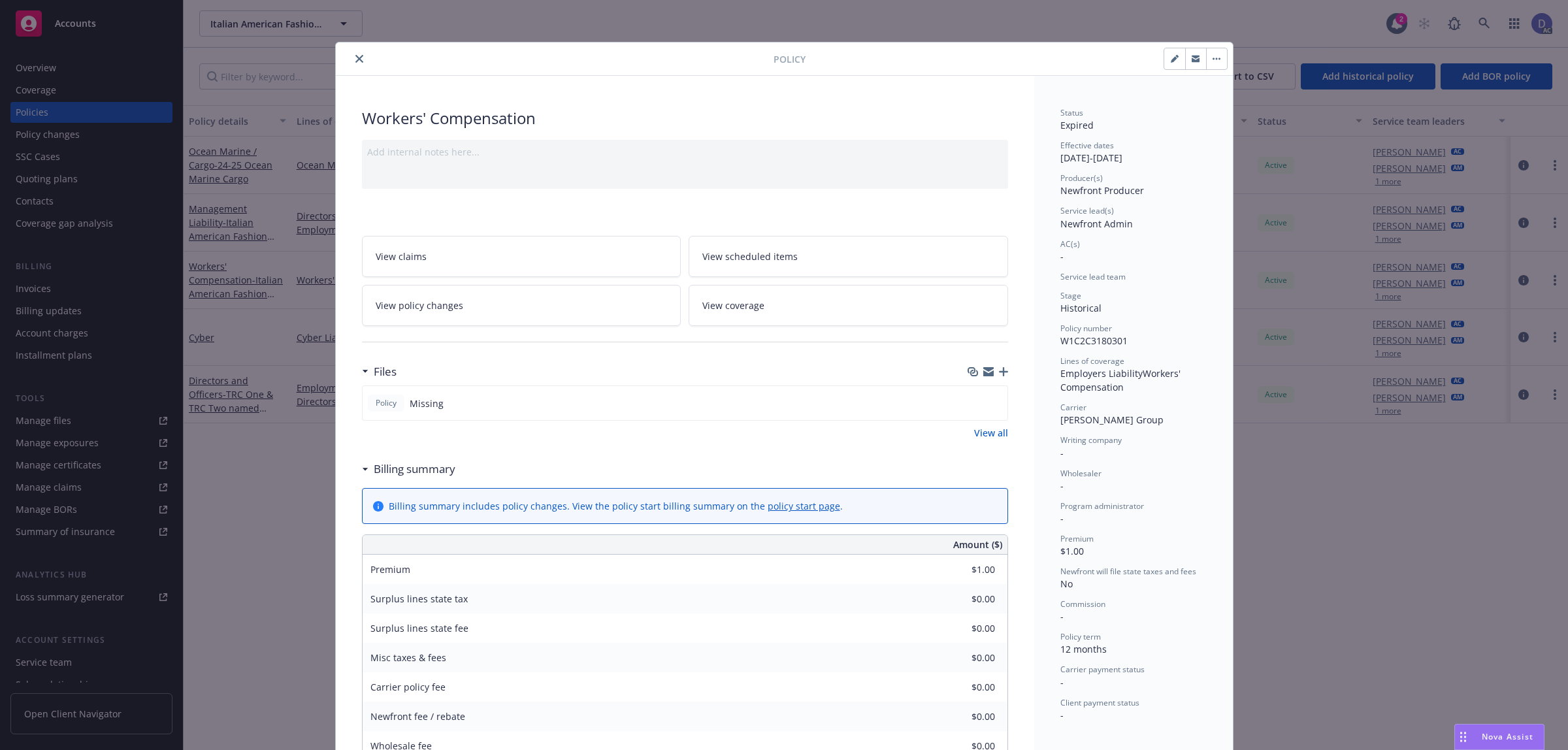
click at [352, 65] on button "close" at bounding box center [359, 58] width 16 height 16
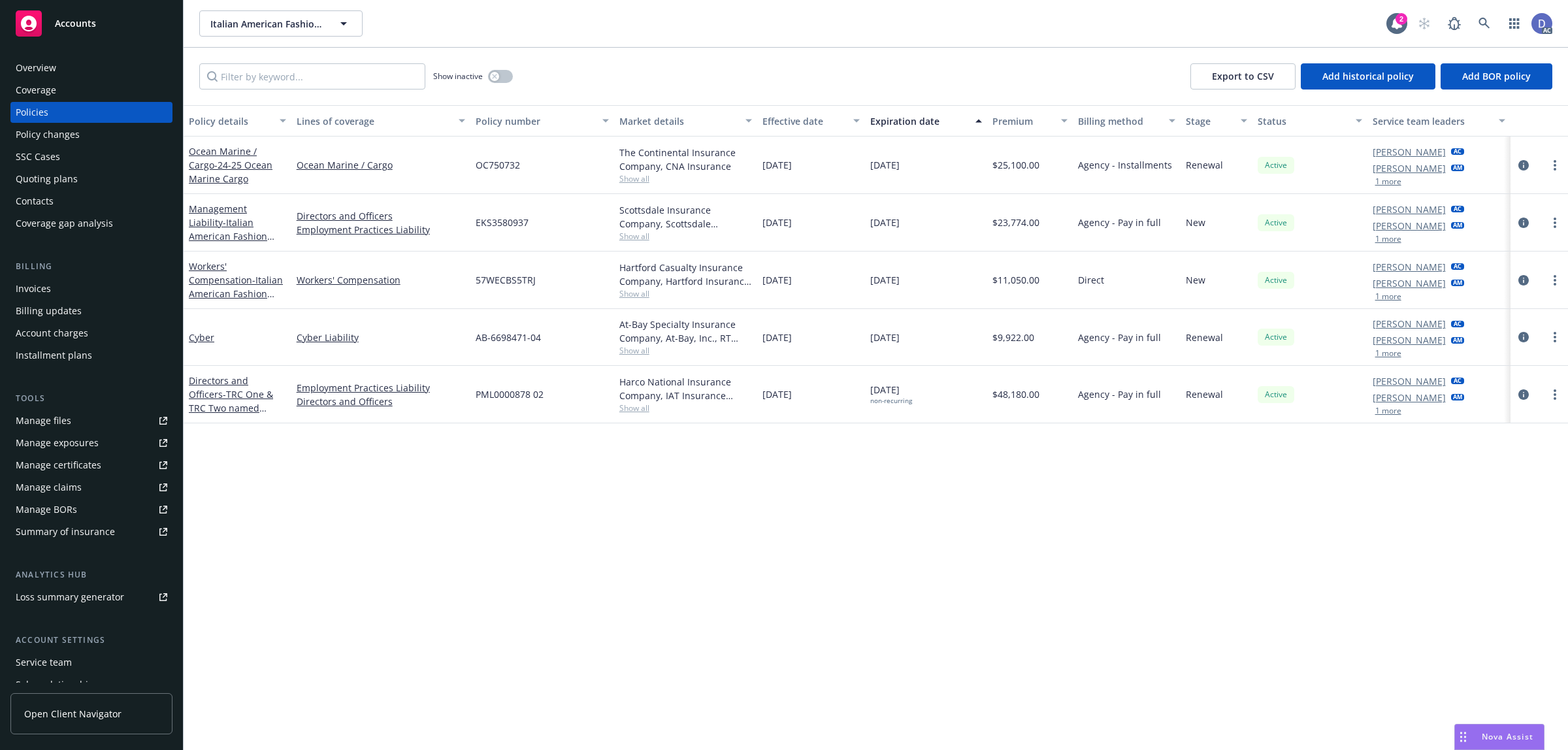
click at [36, 69] on div "Overview" at bounding box center [36, 68] width 41 height 21
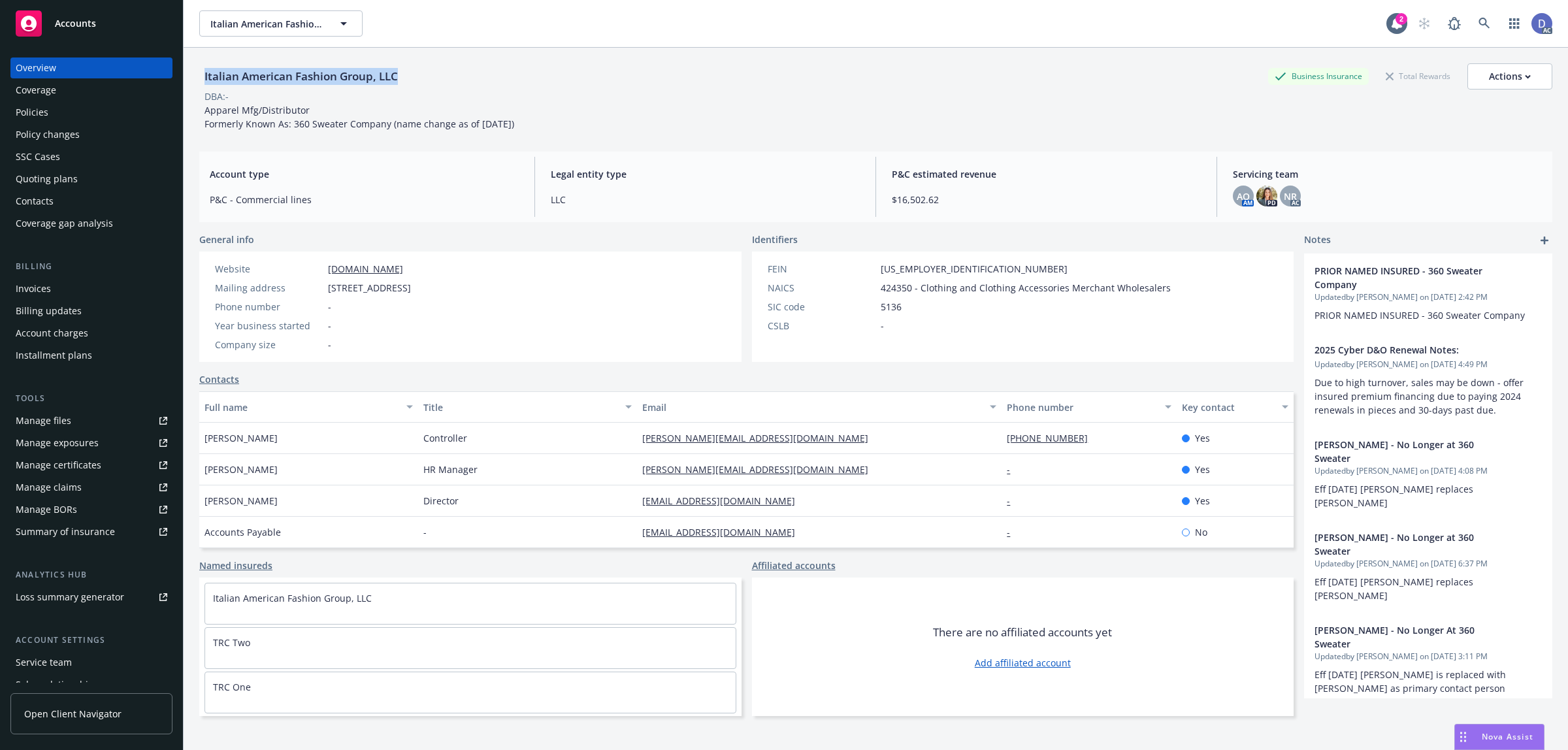
copy div "Italian American Fashion Group, LLC"
drag, startPoint x: 397, startPoint y: 81, endPoint x: 202, endPoint y: 82, distance: 195.0
click at [202, 82] on div "Italian American Fashion Group, LLC" at bounding box center [301, 76] width 204 height 17
click at [54, 108] on div "Policies" at bounding box center [91, 113] width 152 height 21
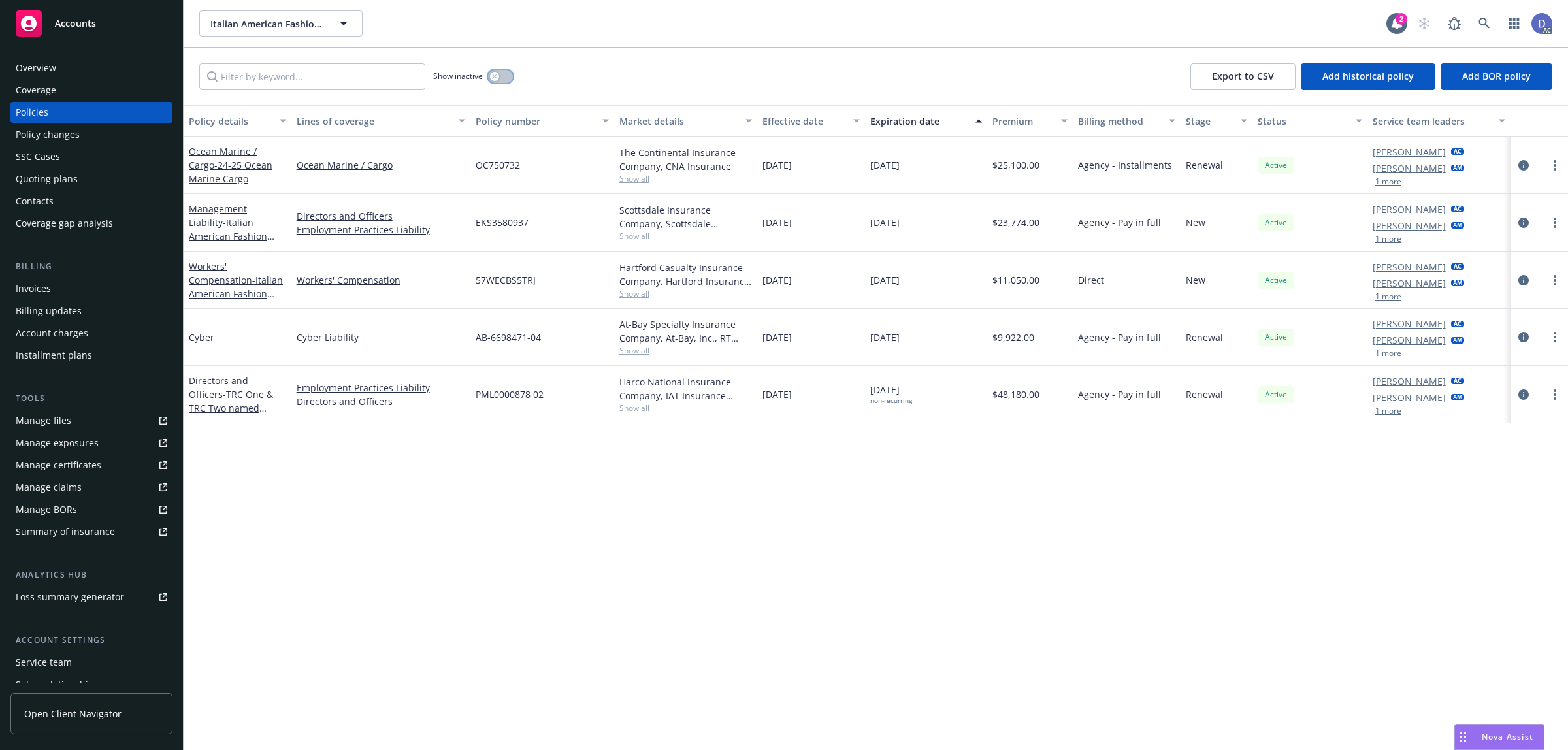
click at [507, 74] on button "button" at bounding box center [501, 76] width 25 height 13
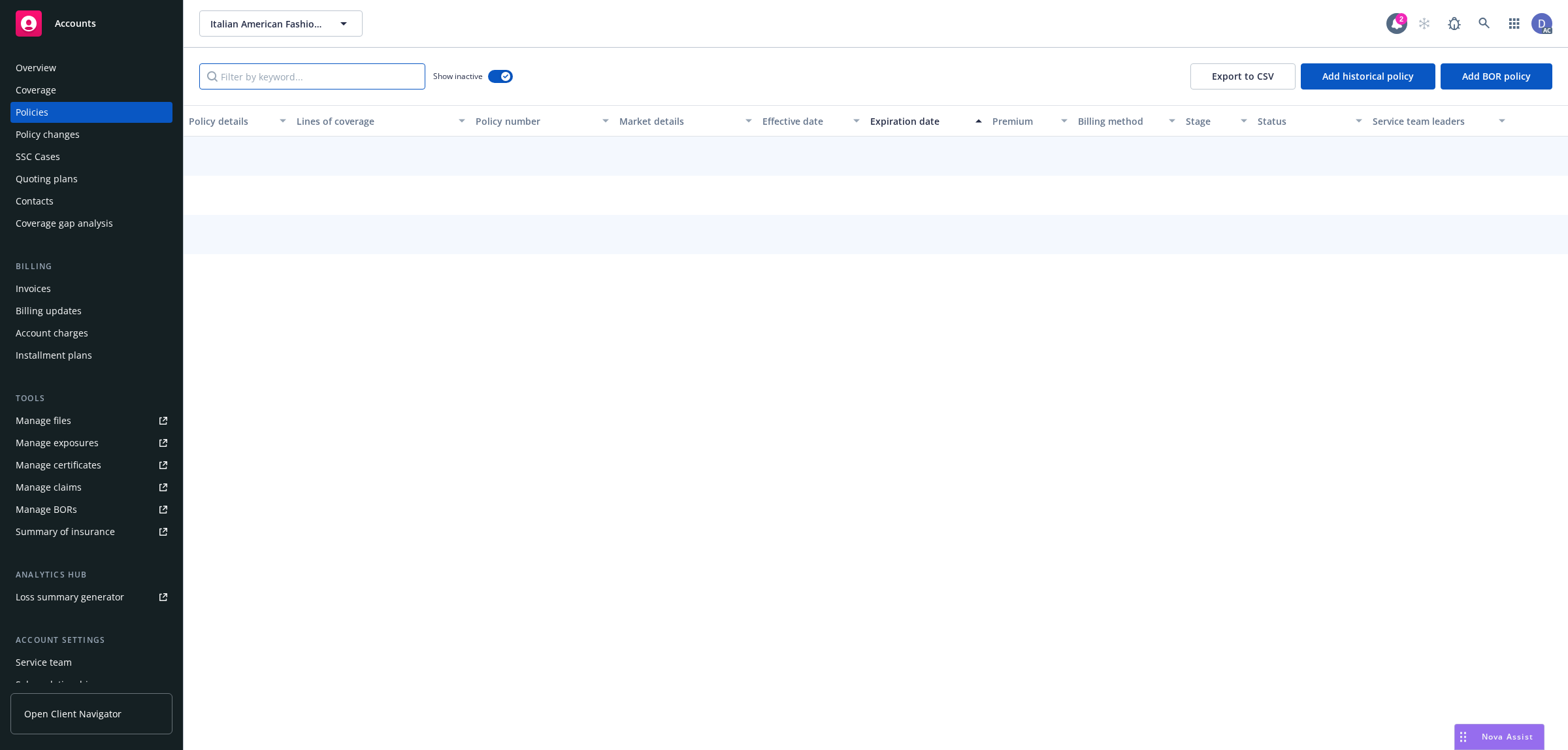
click at [358, 80] on input "Filter by keyword..." at bounding box center [312, 76] width 226 height 26
paste input "W1C2C3180301"
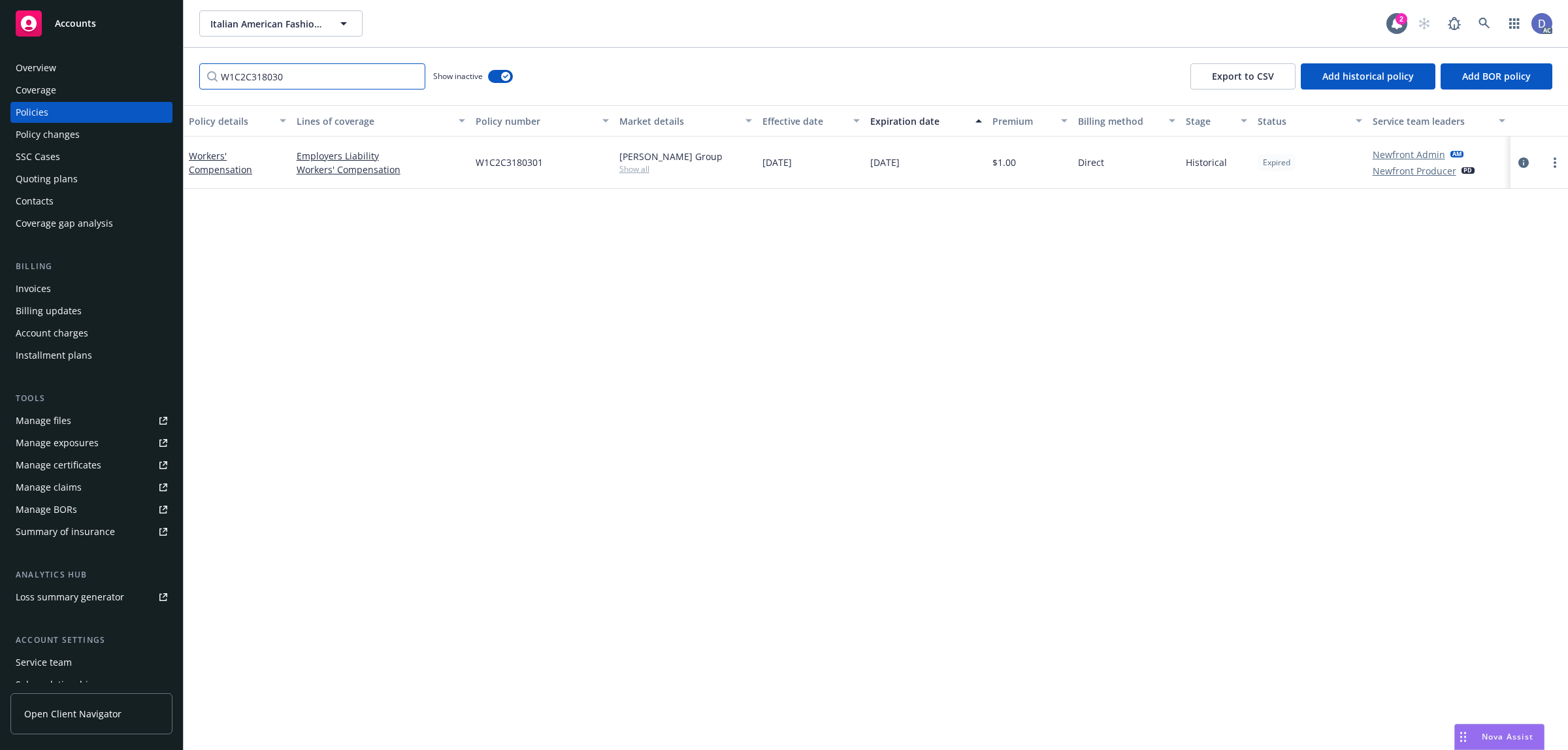
type input "W1C2C318030"
click at [513, 155] on span "W1C2C3180301" at bounding box center [509, 162] width 67 height 14
copy span "W1C2C3180301"
